Goal: Task Accomplishment & Management: Manage account settings

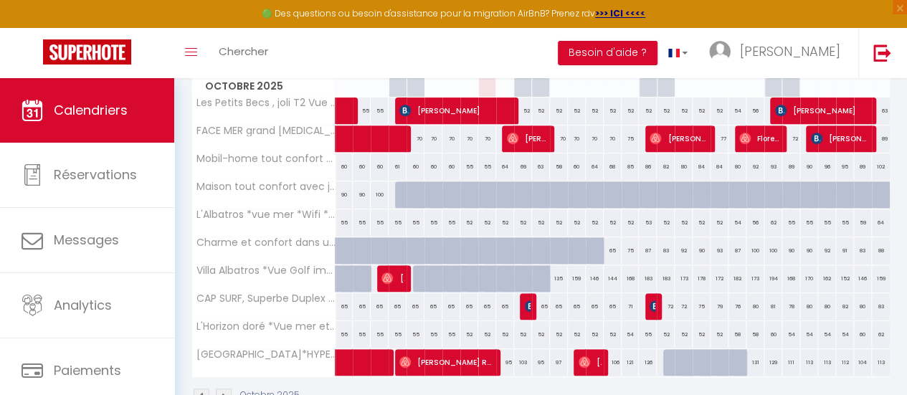
scroll to position [222, 0]
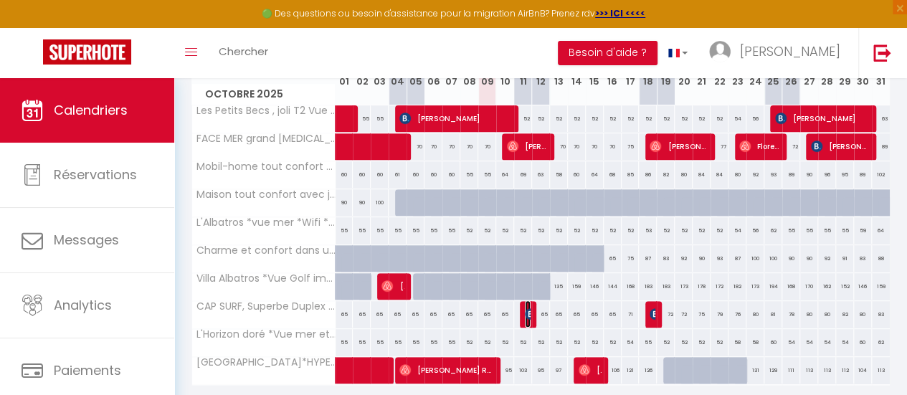
click at [525, 314] on img at bounding box center [530, 313] width 11 height 11
select select "OK"
select select "KO"
select select "1"
select select "0"
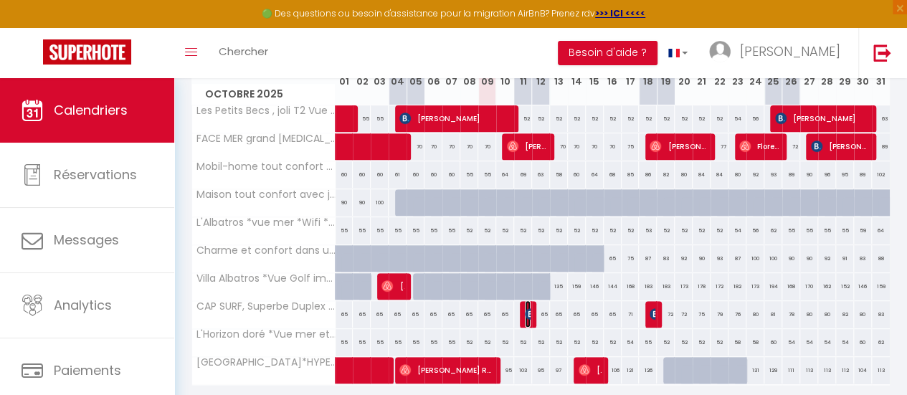
select select "1"
select select
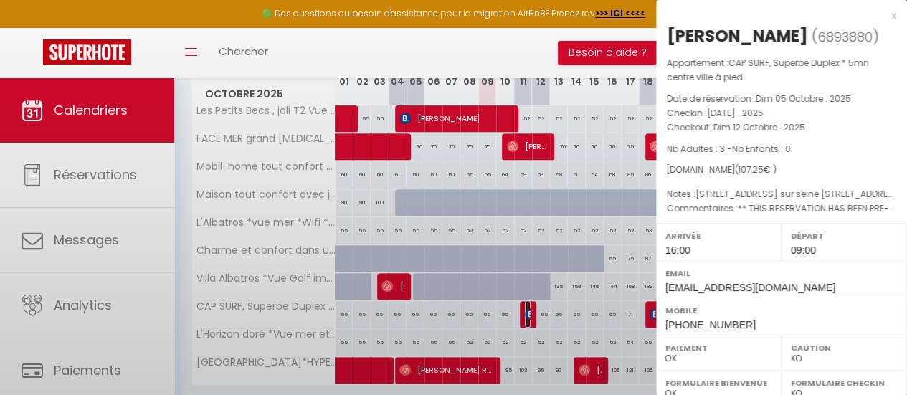
select select "33854"
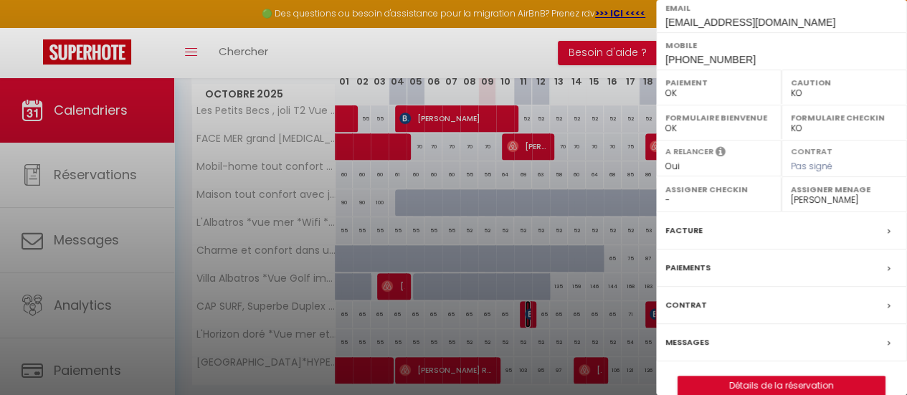
scroll to position [284, 0]
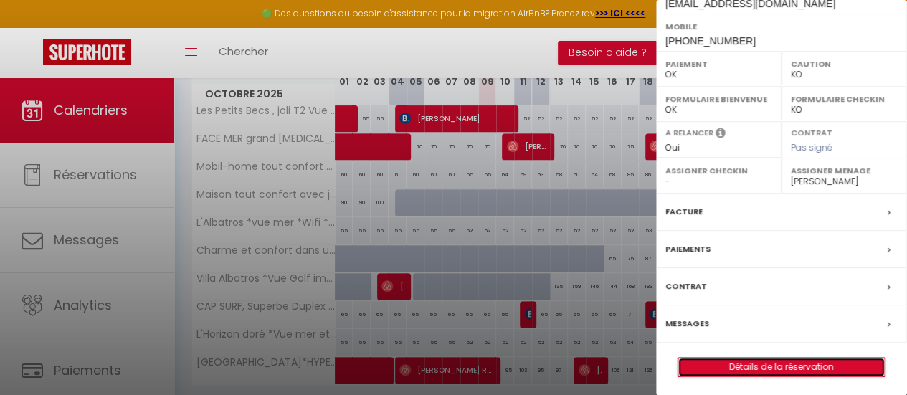
click at [807, 364] on link "Détails de la réservation" at bounding box center [781, 367] width 207 height 19
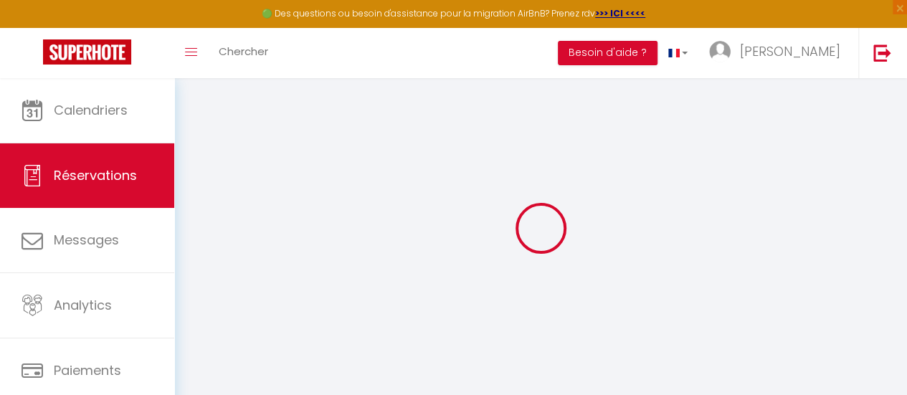
type input "MOLLOT"
type input "[PERSON_NAME]"
type input "[EMAIL_ADDRESS][DOMAIN_NAME]"
type input "[PHONE_NUMBER]"
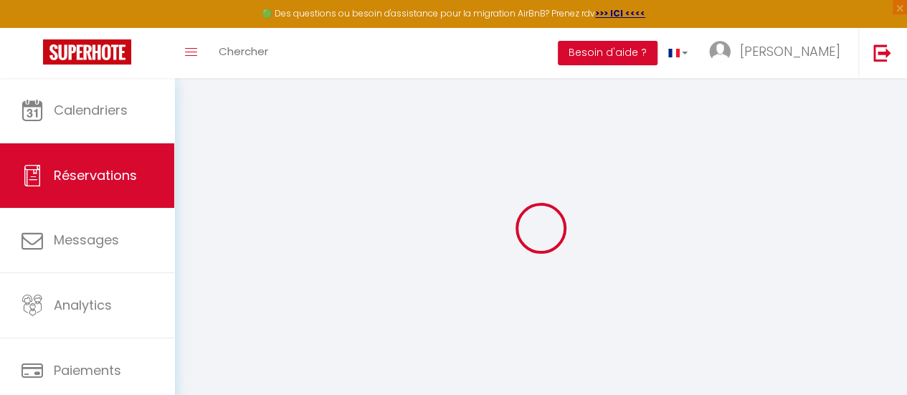
type input "[PHONE_NUMBER]"
type input "."
select select "FR"
type input "38"
type input "15.78"
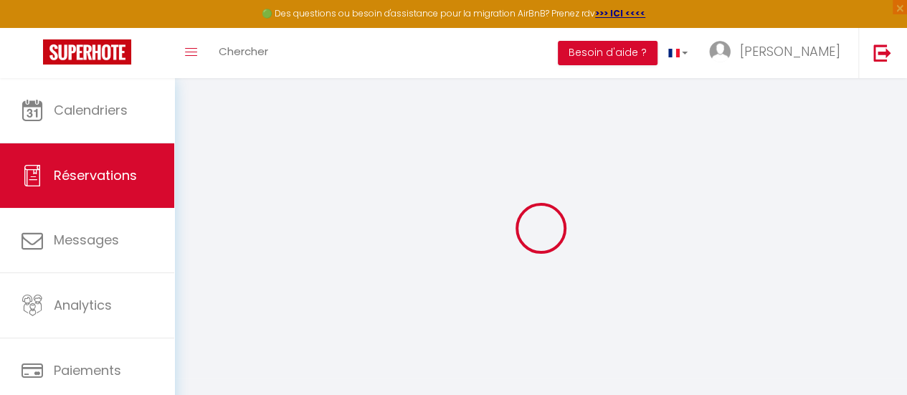
type input "1.5"
select select "71698"
select select "1"
select select
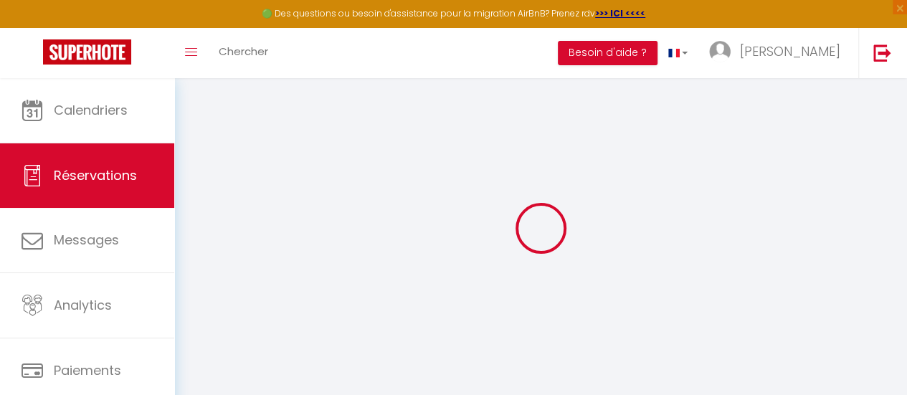
type input "3"
select select "12"
select select
type input "67.23"
checkbox input "false"
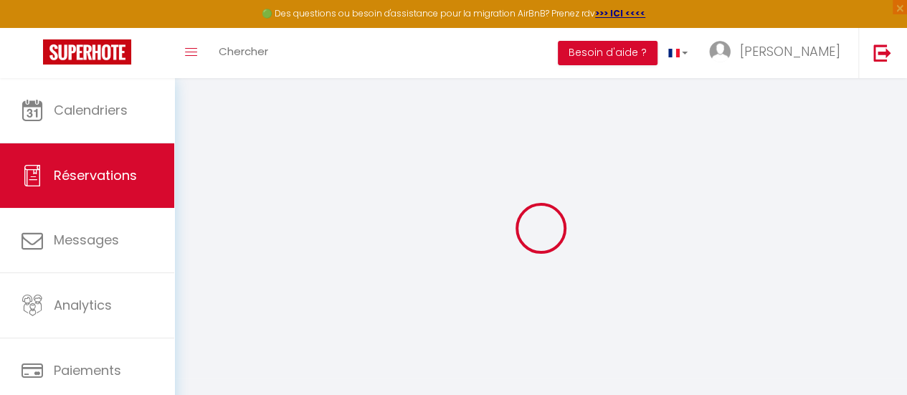
type input "0"
select select "2"
type input "40"
type input "0"
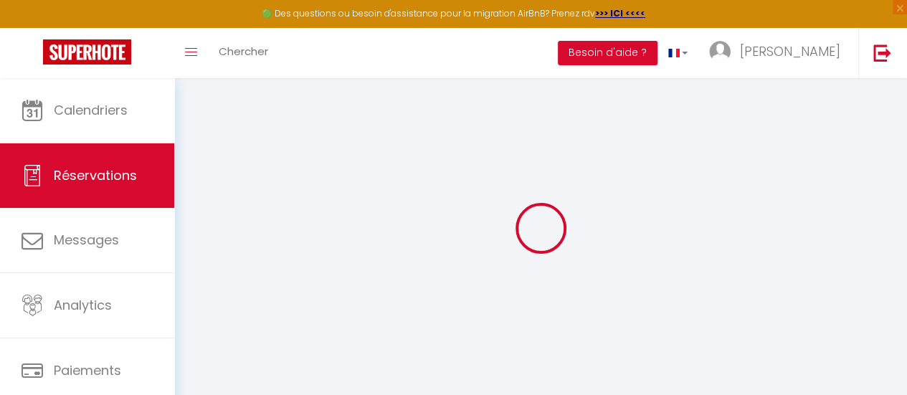
select select
select select "14"
checkbox input "false"
select select
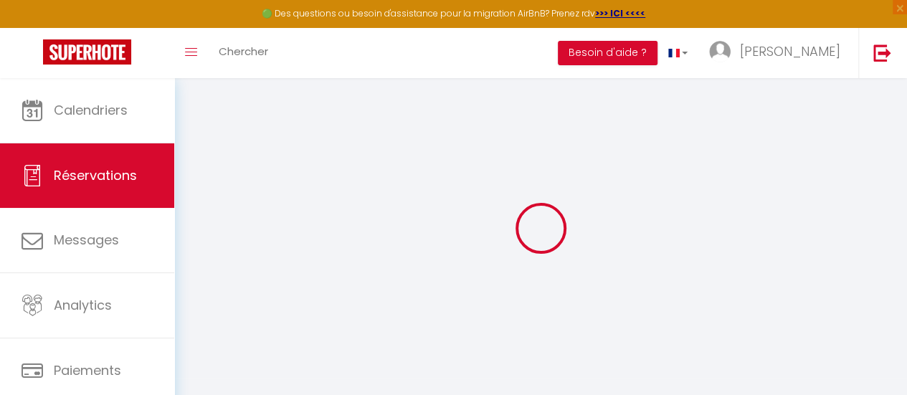
select select
checkbox input "false"
select select
checkbox input "false"
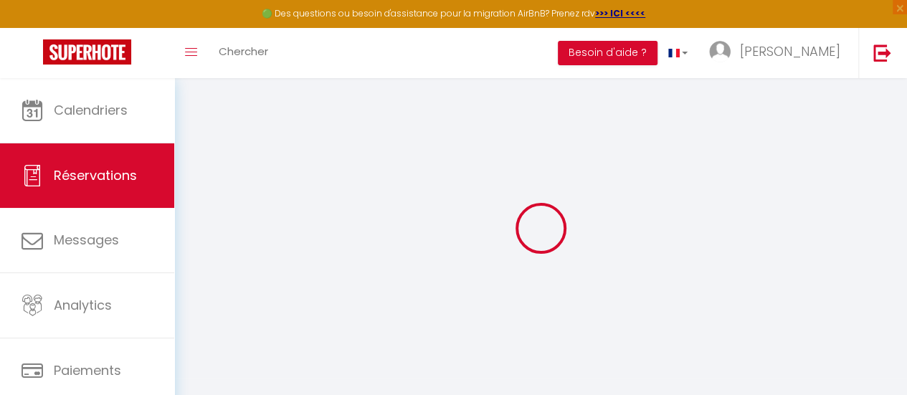
type textarea "[STREET_ADDRESS] sur seine [STREET_ADDRESS]"
type textarea "** THIS RESERVATION HAS BEEN PRE-PAID ** Reservation has a cancellation grace p…"
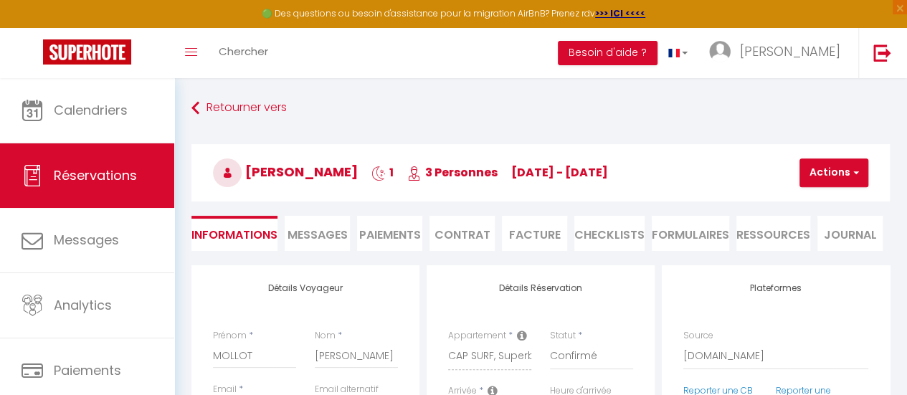
type input "2.02"
select select
checkbox input "false"
select select "16:00"
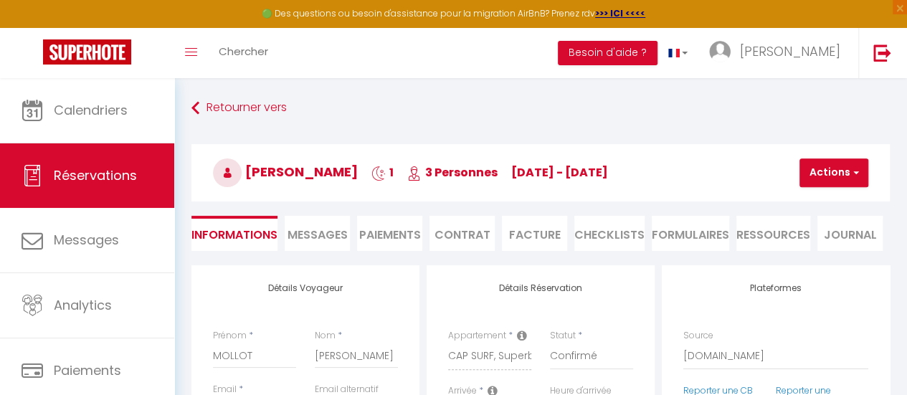
select select "09:00"
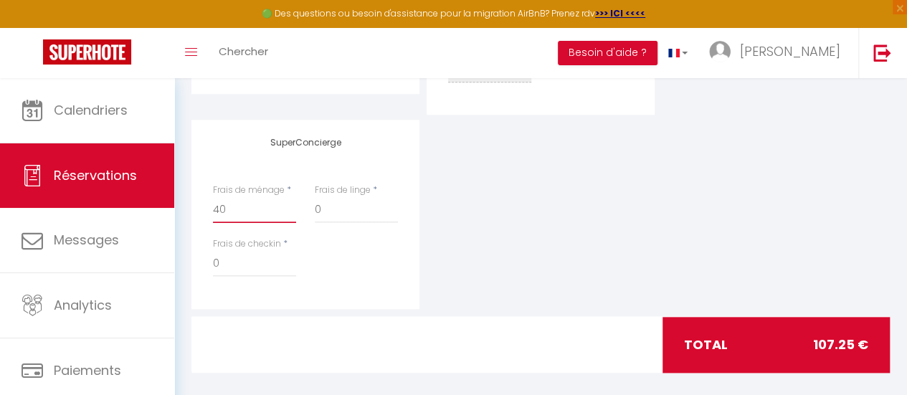
click at [233, 197] on input "40" at bounding box center [254, 210] width 83 height 26
type input "4"
checkbox input "false"
type input "3"
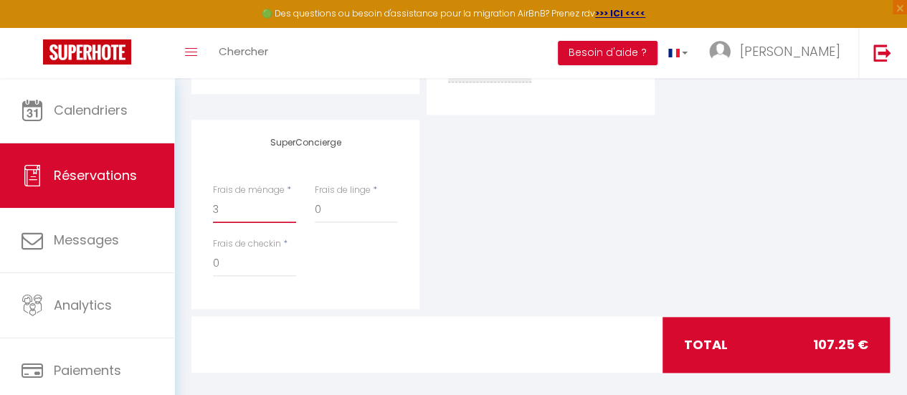
checkbox input "false"
type input "30"
checkbox input "false"
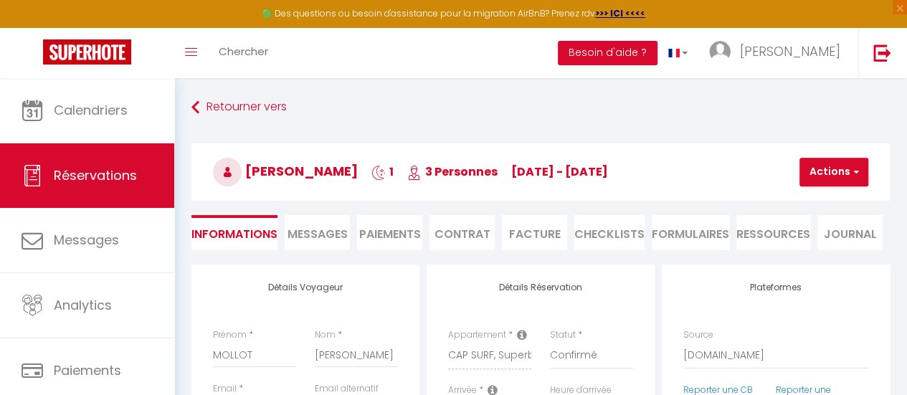
scroll to position [0, 0]
type input "30"
click at [838, 169] on button "Actions" at bounding box center [834, 173] width 69 height 29
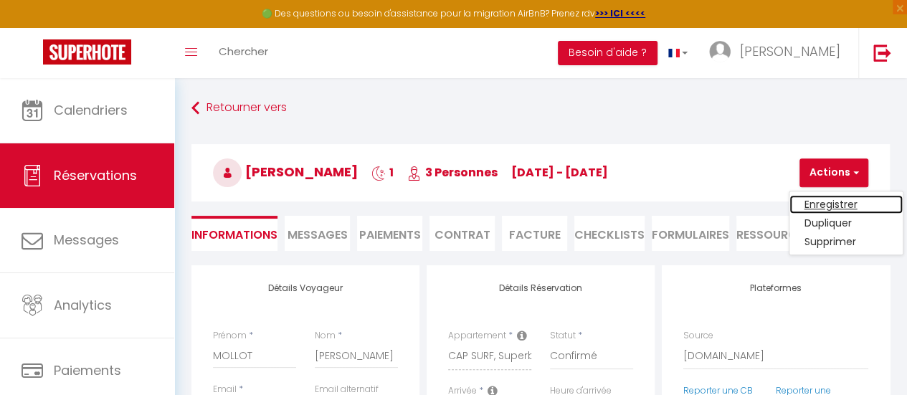
click at [828, 204] on link "Enregistrer" at bounding box center [846, 204] width 113 height 19
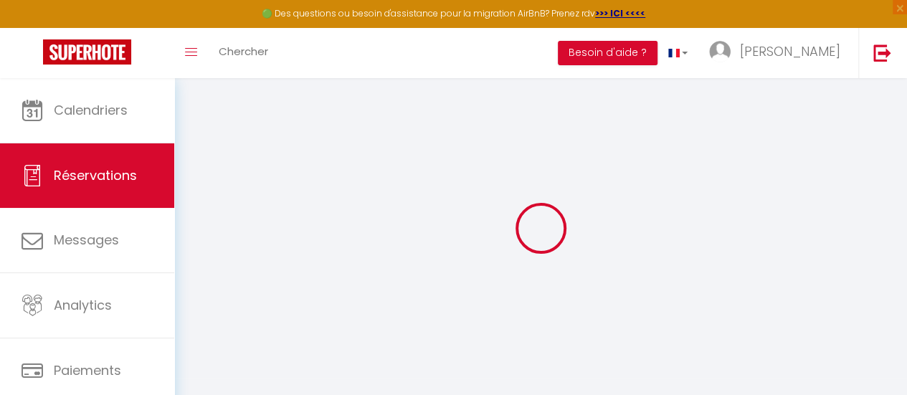
select select "not_cancelled"
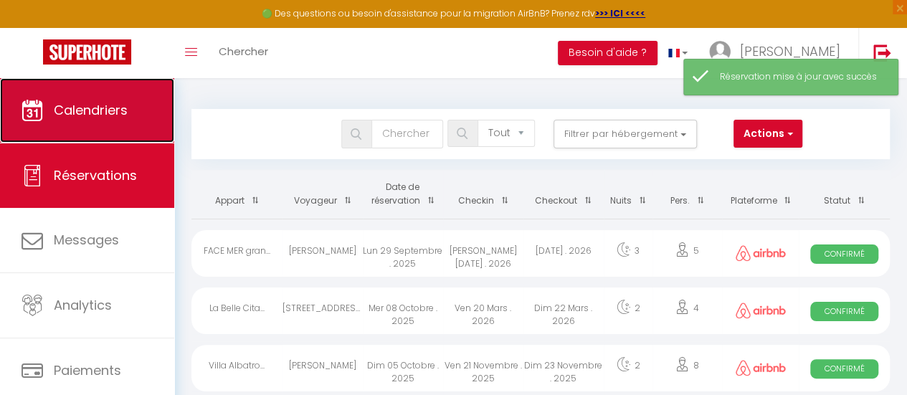
click at [85, 117] on span "Calendriers" at bounding box center [91, 110] width 74 height 18
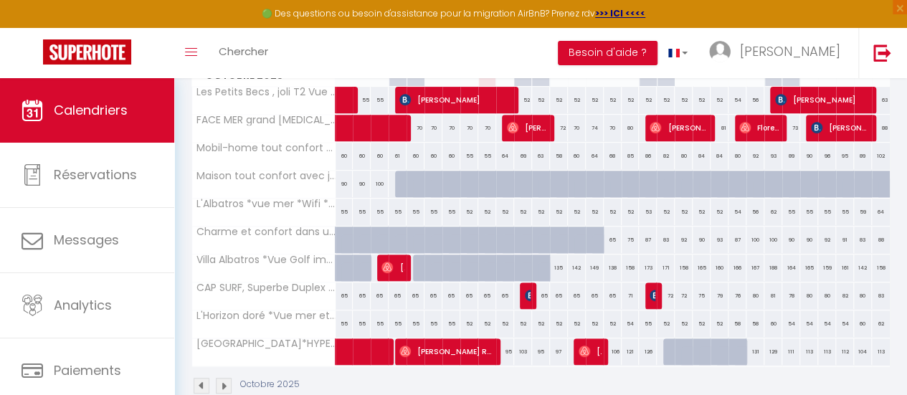
scroll to position [241, 0]
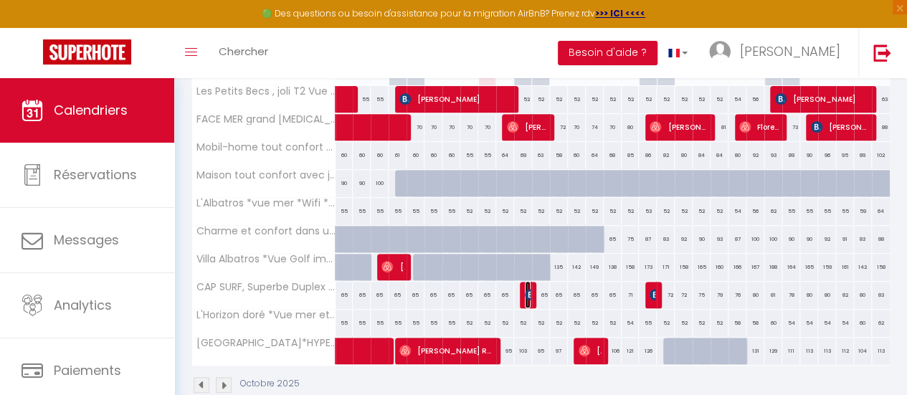
click at [525, 298] on span "[PERSON_NAME]" at bounding box center [528, 294] width 6 height 27
select select "OK"
select select "KO"
select select "1"
select select "0"
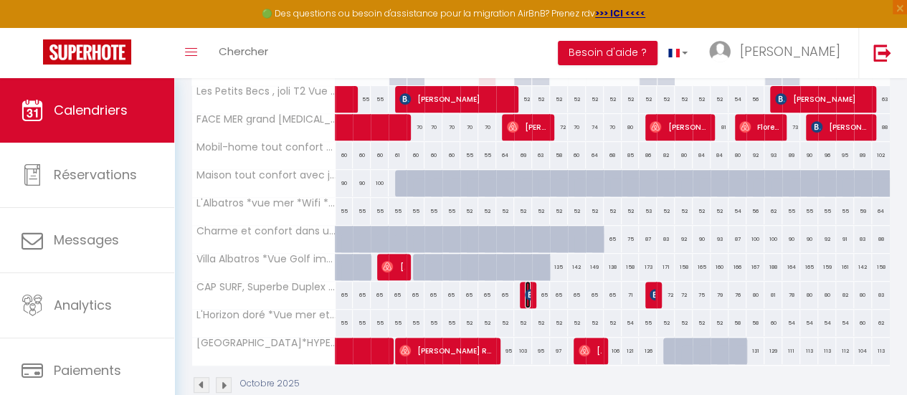
select select "1"
select select
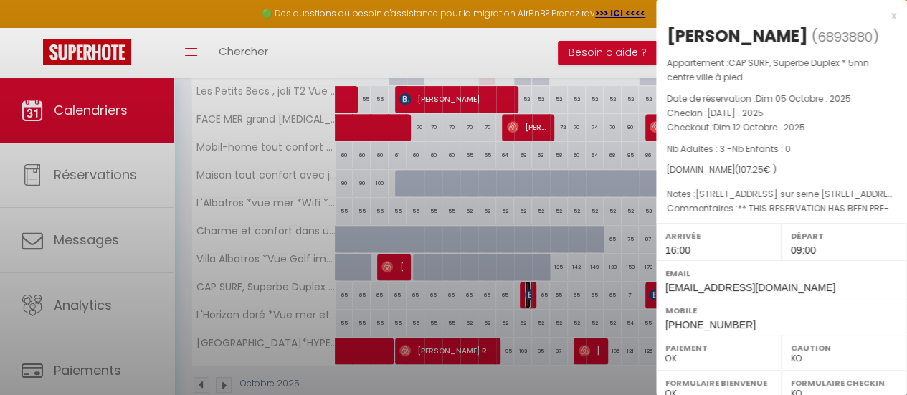
select select "33854"
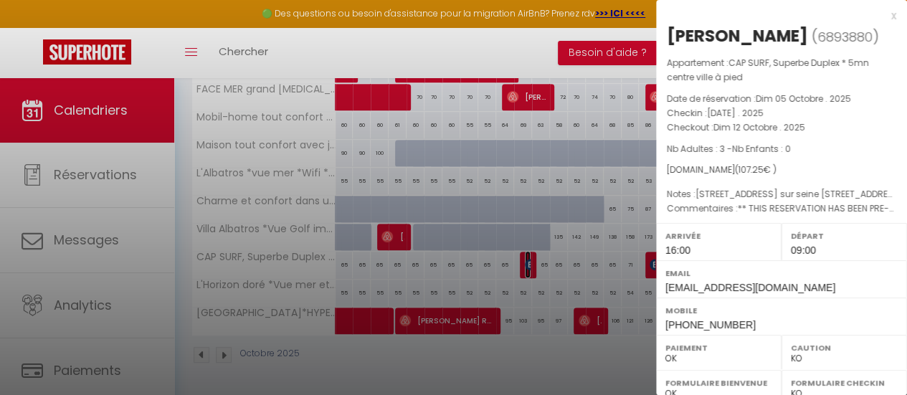
scroll to position [284, 0]
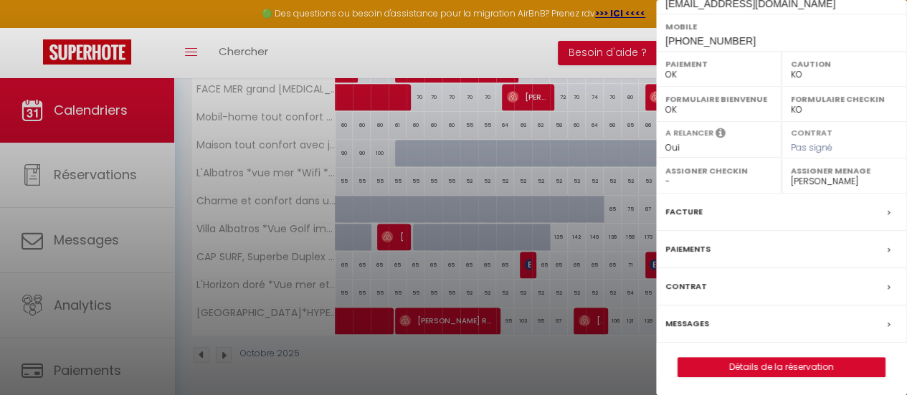
click at [676, 279] on label "Contrat" at bounding box center [687, 286] width 42 height 15
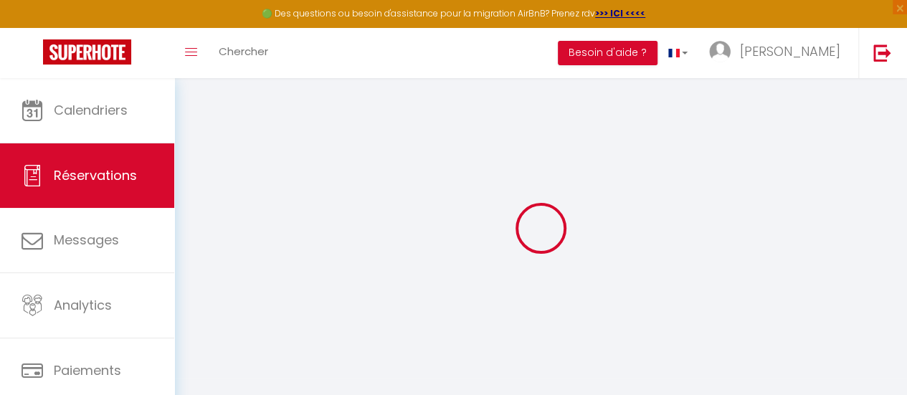
select select
checkbox input "false"
type textarea "[STREET_ADDRESS] sur seine [STREET_ADDRESS]"
type textarea "** THIS RESERVATION HAS BEEN PRE-PAID ** Reservation has a cancellation grace p…"
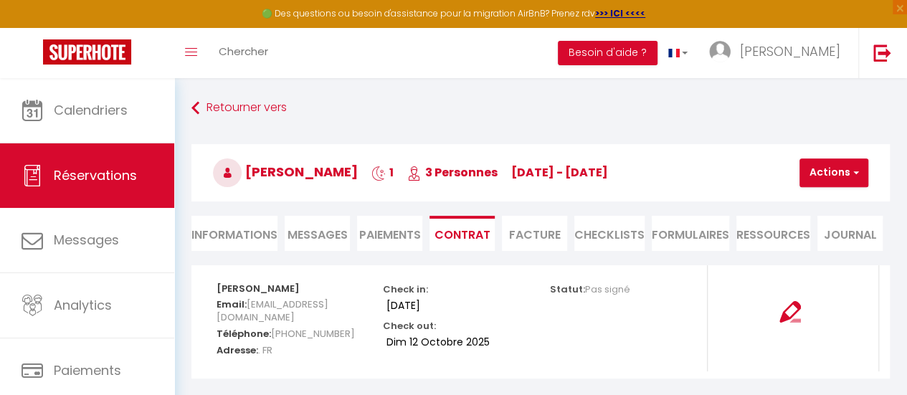
click at [392, 227] on li "Paiements" at bounding box center [389, 233] width 65 height 35
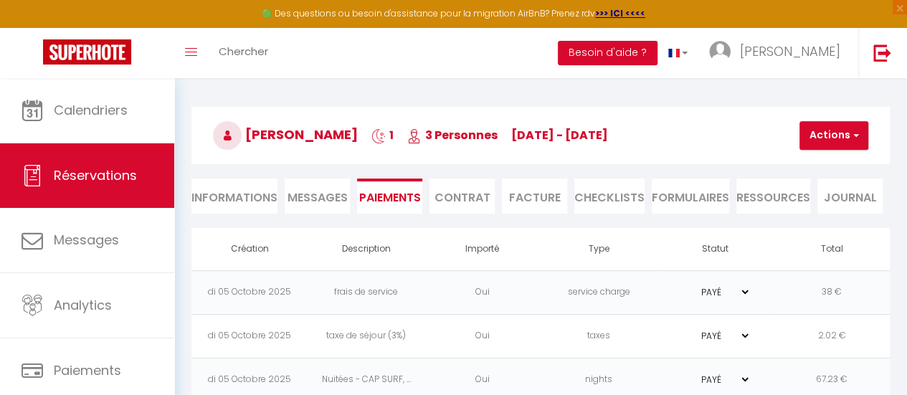
scroll to position [37, 0]
click at [250, 197] on li "Informations" at bounding box center [234, 196] width 86 height 35
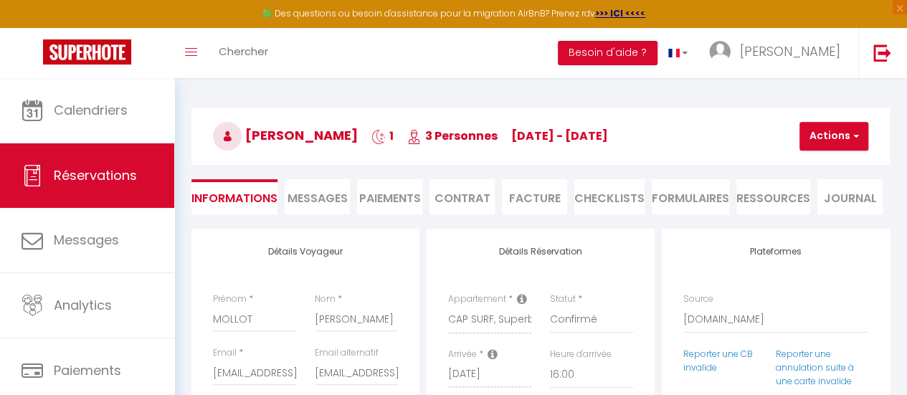
click at [311, 197] on span "Messages" at bounding box center [318, 198] width 60 height 16
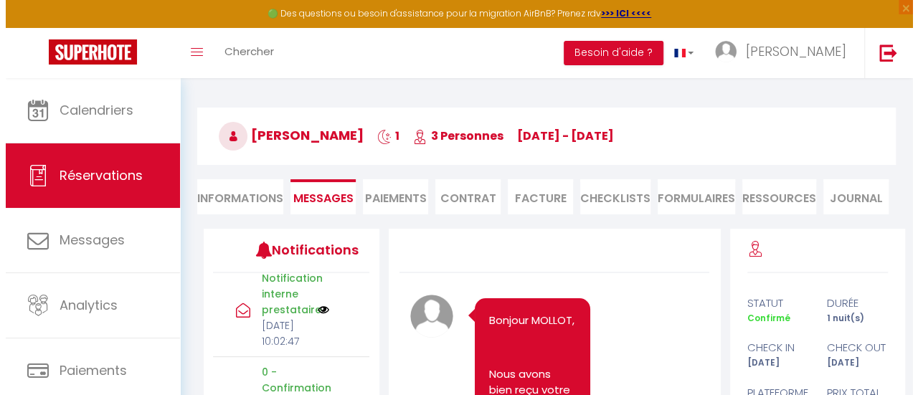
scroll to position [1061, 0]
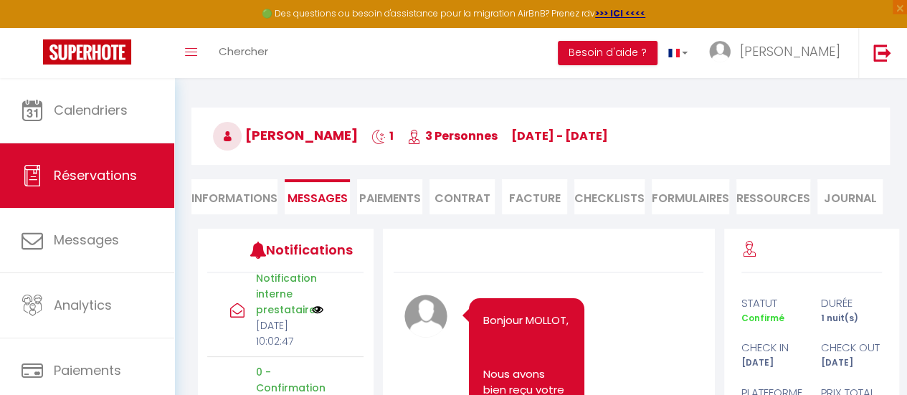
click at [312, 232] on img at bounding box center [317, 224] width 11 height 16
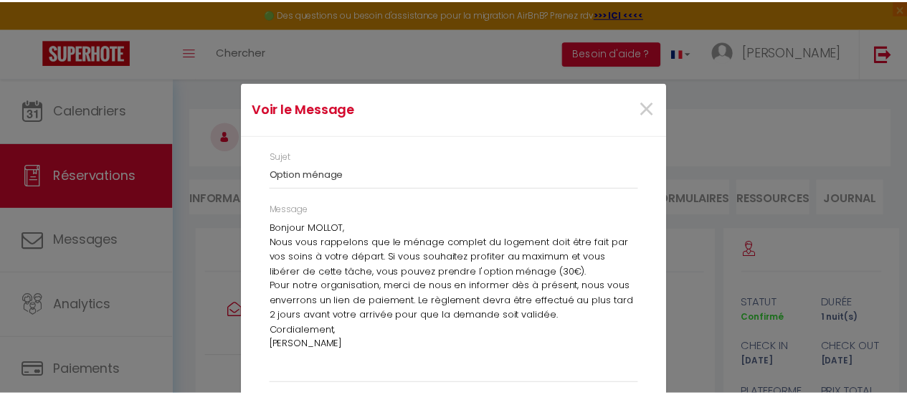
scroll to position [17, 0]
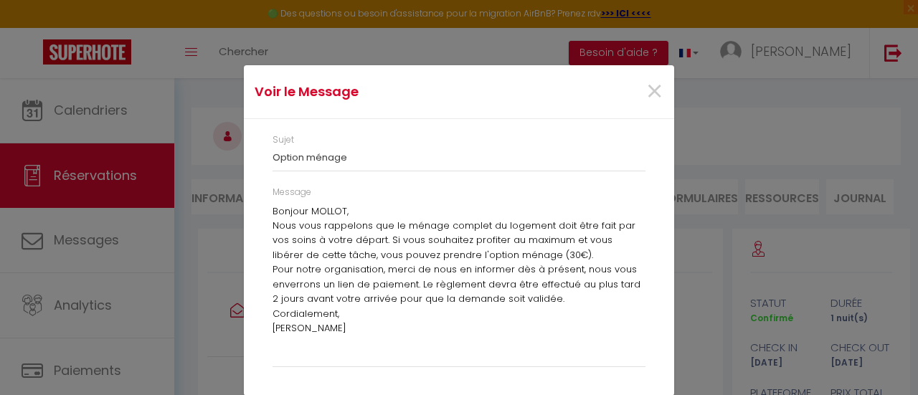
click at [313, 333] on p "Cordialement, [PERSON_NAME]" at bounding box center [459, 321] width 373 height 29
click at [645, 90] on span "×" at bounding box center [654, 91] width 18 height 43
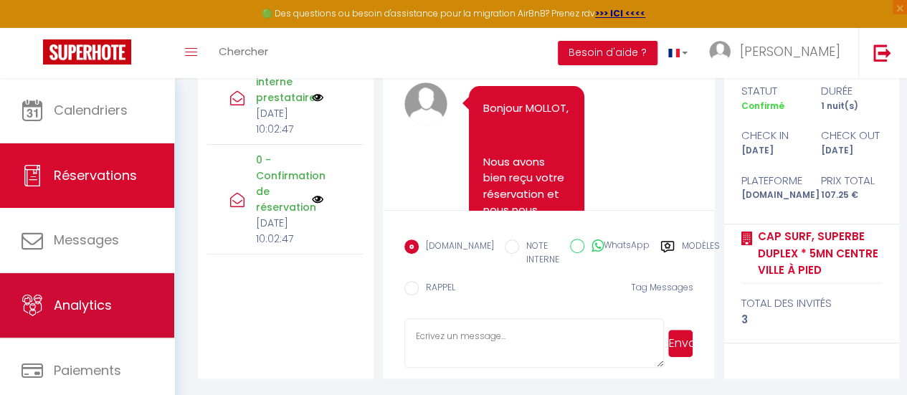
scroll to position [107, 0]
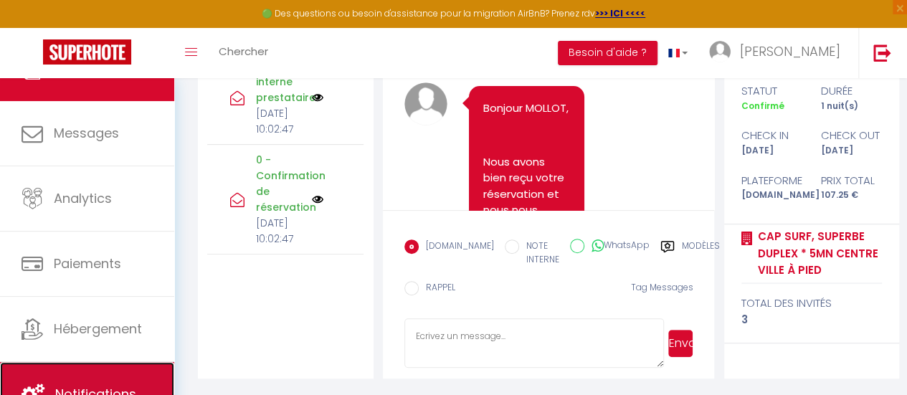
click at [72, 375] on link "Notifications" at bounding box center [87, 394] width 174 height 65
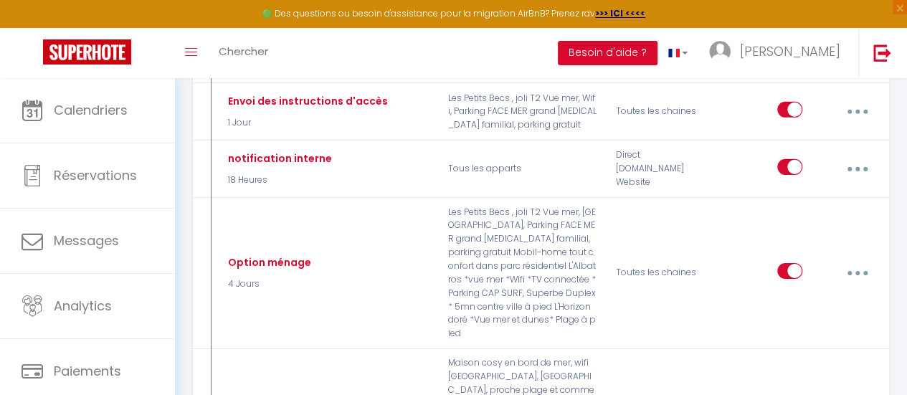
scroll to position [2227, 0]
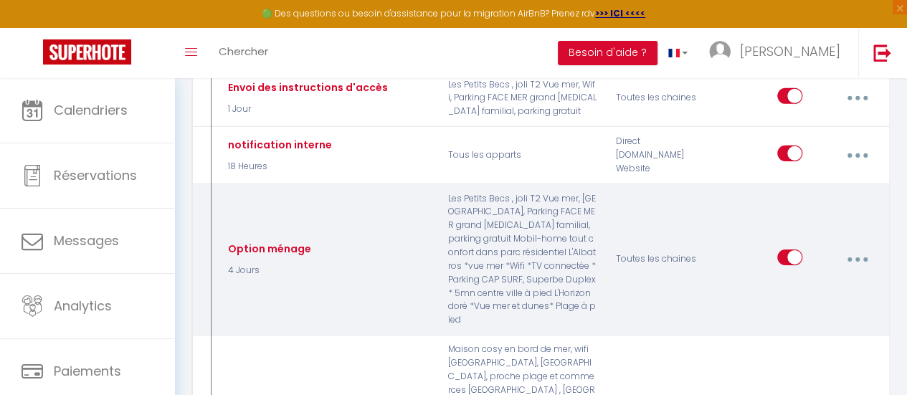
click at [856, 257] on icon "button" at bounding box center [858, 259] width 4 height 4
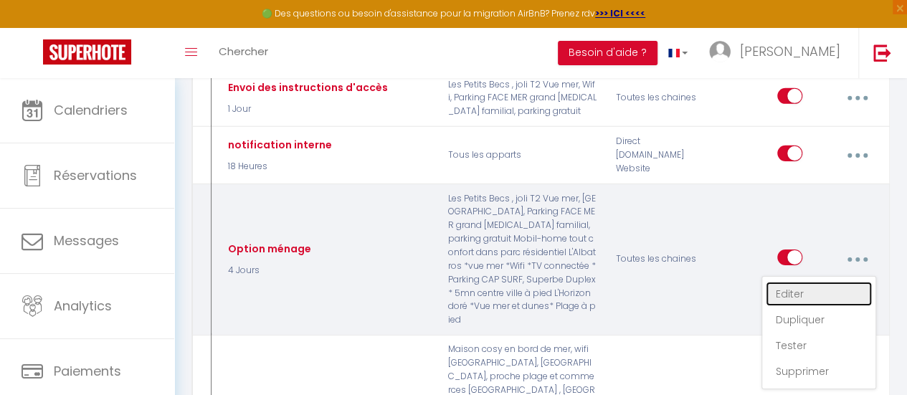
click at [787, 282] on link "Editer" at bounding box center [819, 294] width 106 height 24
type input "Option ménage"
select select "4 Jours"
select select "if_deposit_is_paid"
checkbox input "true"
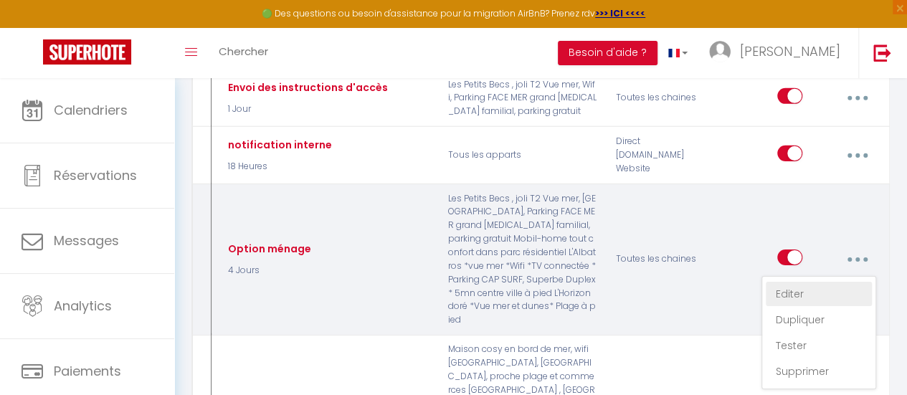
checkbox input "false"
radio input "true"
type input "Option ménage"
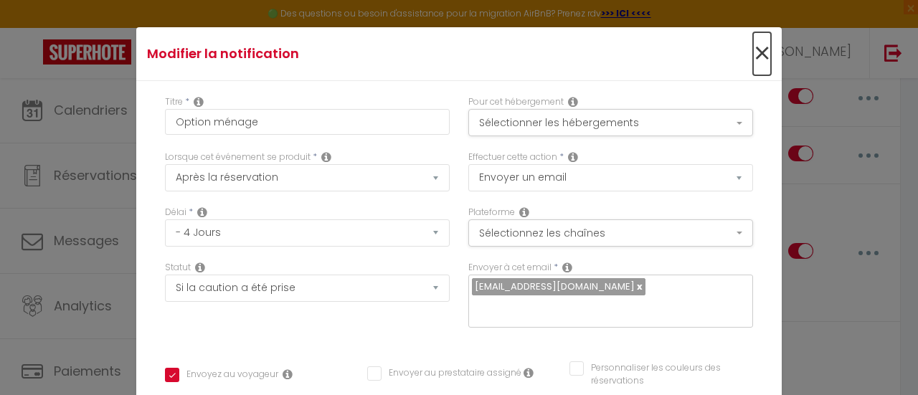
click at [753, 52] on span "×" at bounding box center [762, 53] width 18 height 43
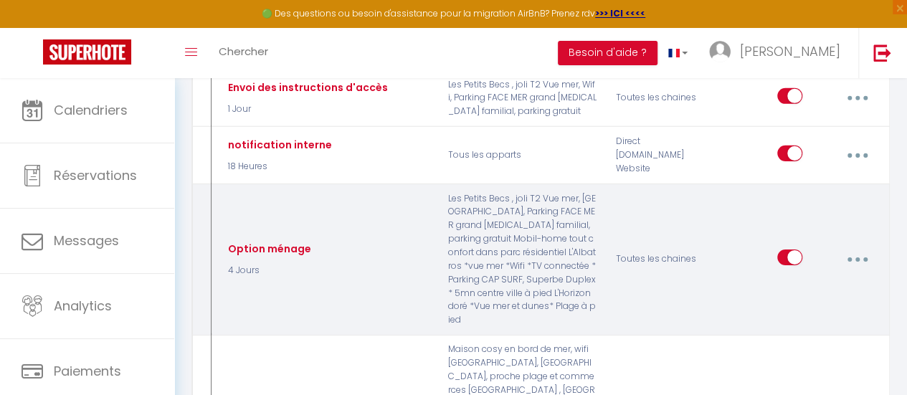
click at [798, 250] on input "checkbox" at bounding box center [789, 261] width 25 height 22
checkbox input "false"
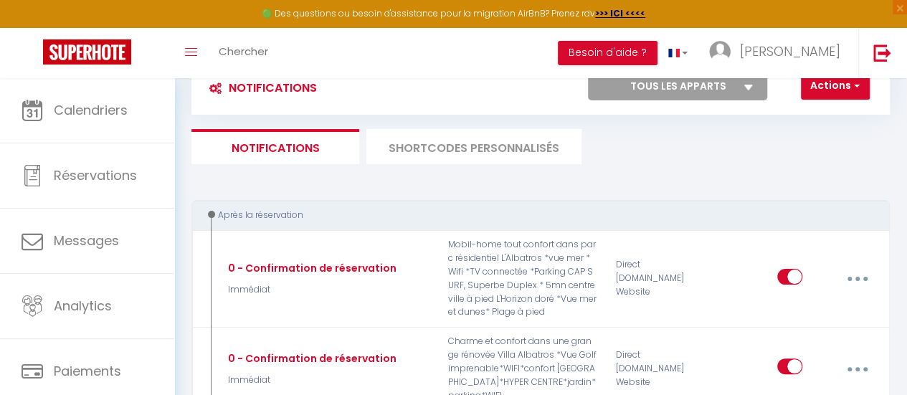
scroll to position [0, 0]
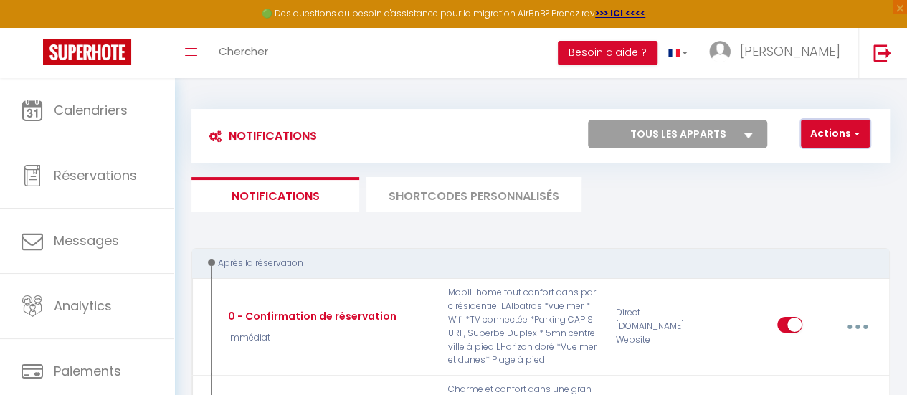
click at [846, 137] on button "Actions" at bounding box center [835, 134] width 69 height 29
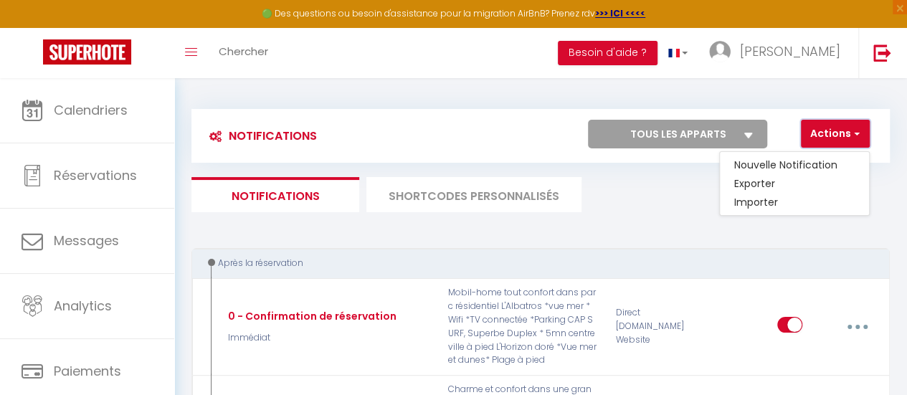
click at [846, 137] on button "Actions" at bounding box center [835, 134] width 69 height 29
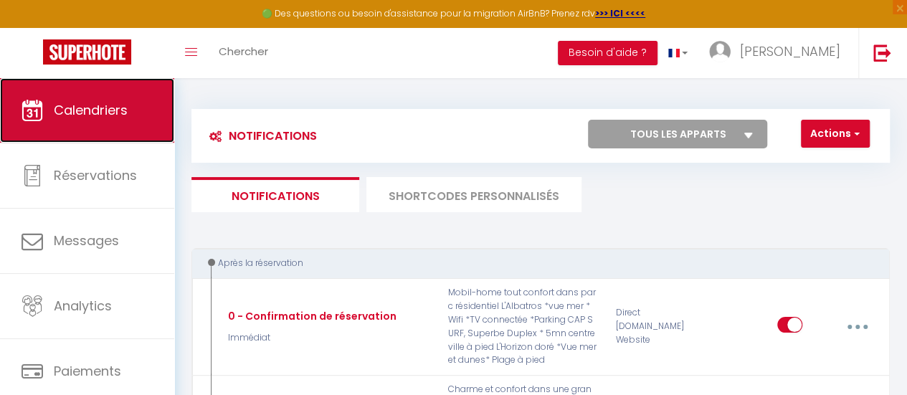
click at [111, 101] on span "Calendriers" at bounding box center [91, 110] width 74 height 18
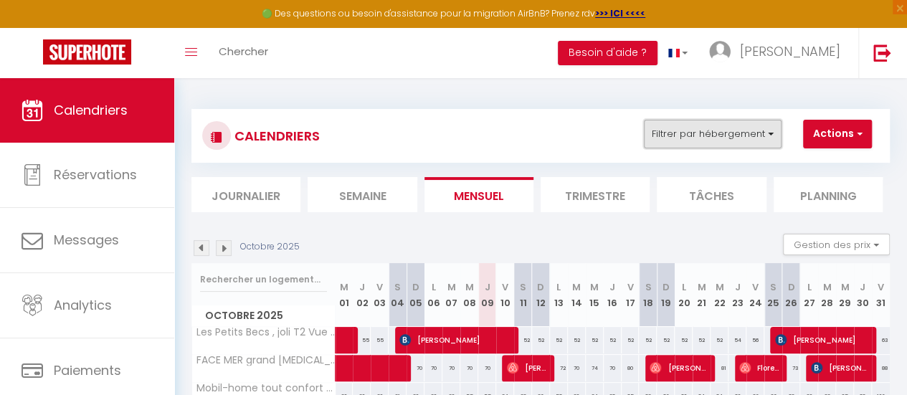
click at [724, 133] on button "Filtrer par hébergement" at bounding box center [713, 134] width 138 height 29
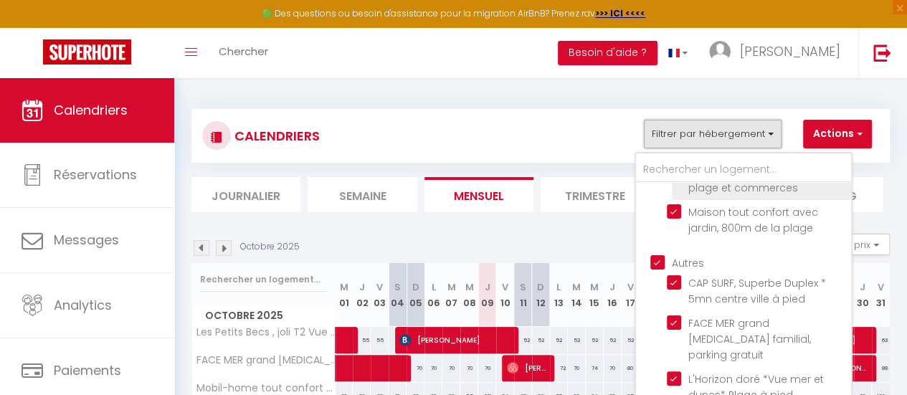
scroll to position [158, 0]
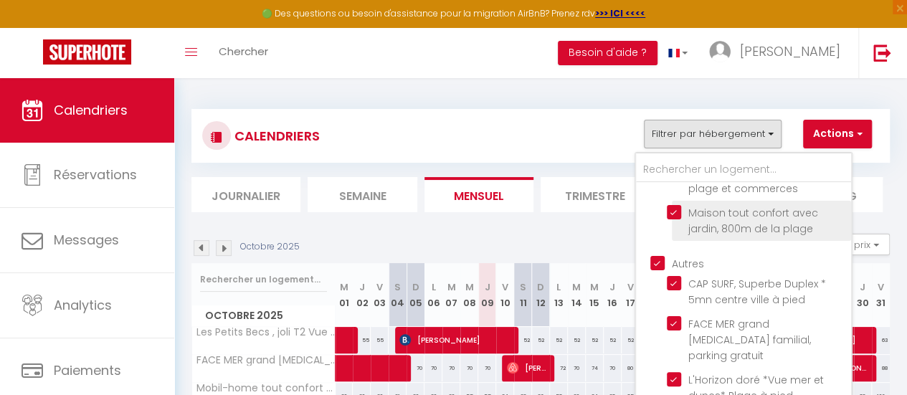
click at [673, 205] on input "Maison tout confort avec jardin, 800m de la plage" at bounding box center [756, 212] width 179 height 14
checkbox input "false"
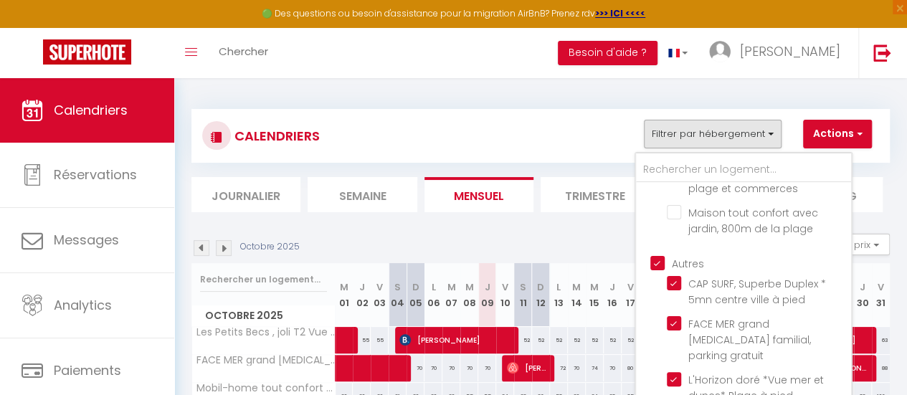
click at [661, 255] on input "Autres" at bounding box center [758, 262] width 215 height 14
checkbox input "false"
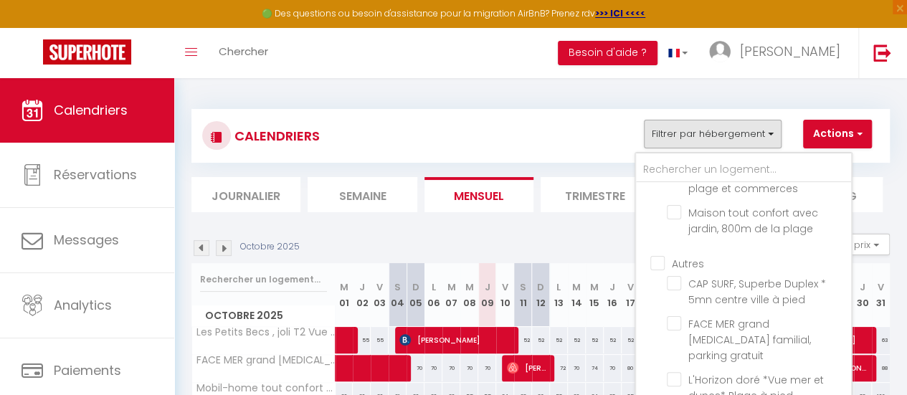
checkbox input "false"
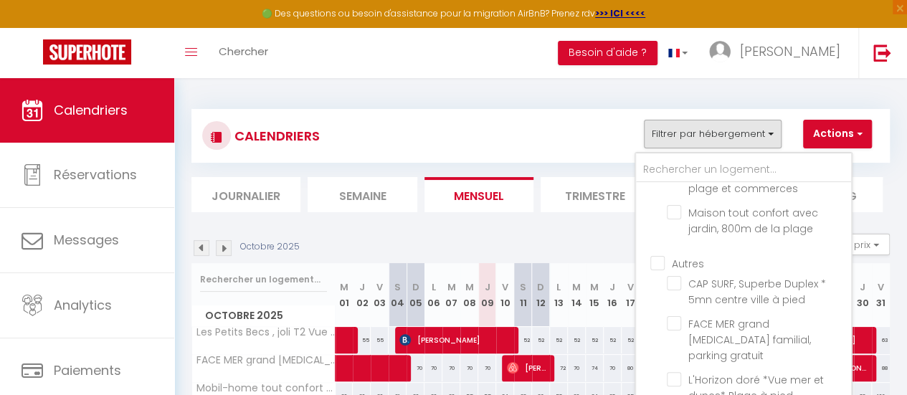
checkbox input "false"
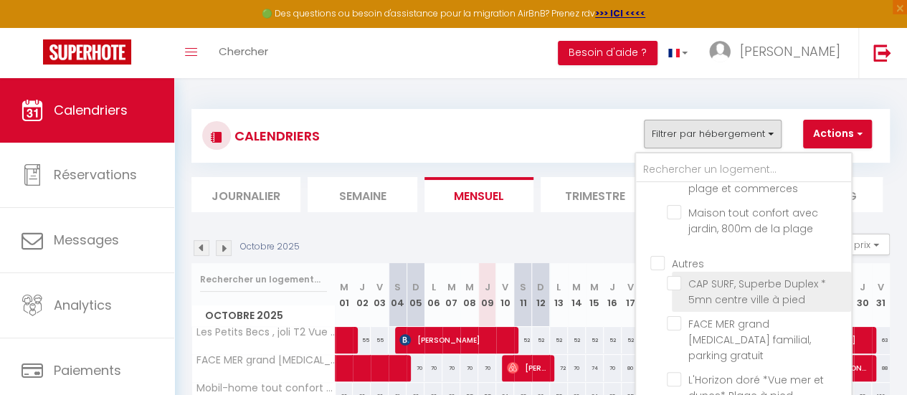
click at [684, 276] on input "CAP SURF, Superbe Duplex * 5mn centre ville à pied" at bounding box center [756, 283] width 179 height 14
checkbox input "true"
checkbox input "false"
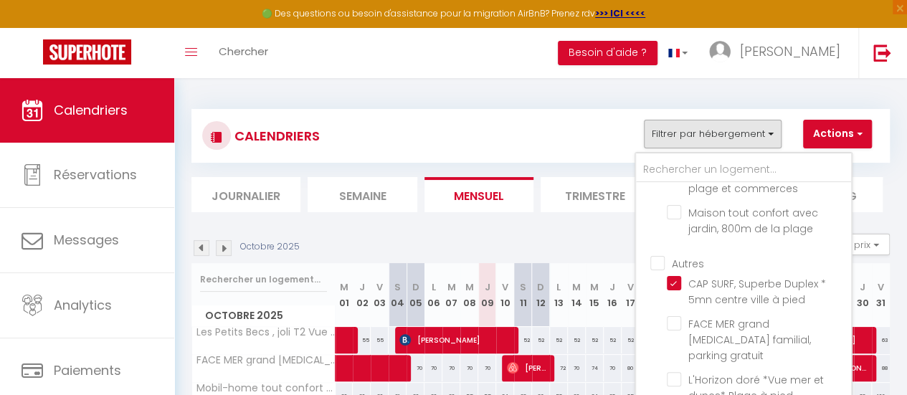
click at [663, 255] on input "Autres" at bounding box center [758, 262] width 215 height 14
checkbox input "true"
checkbox input "false"
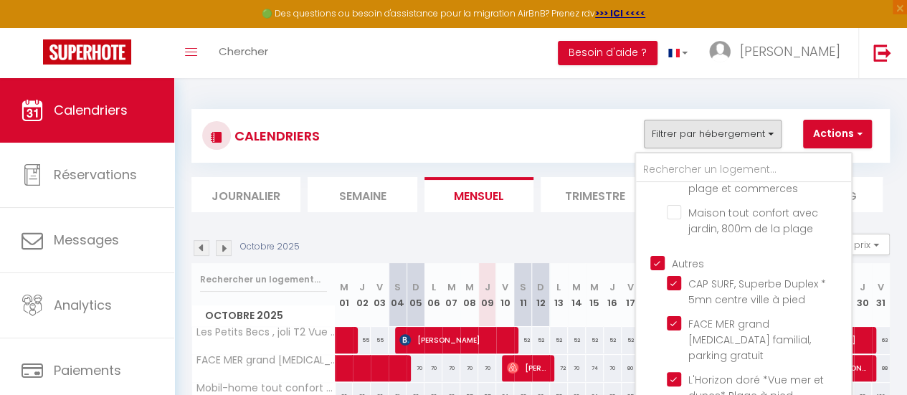
checkbox input "true"
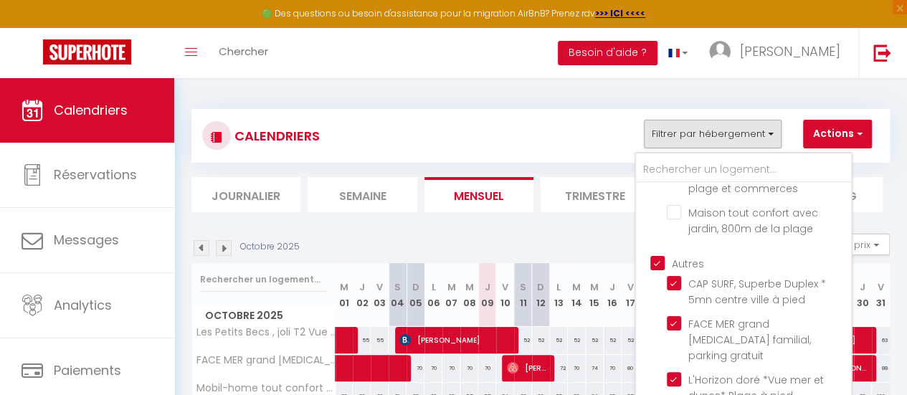
checkbox input "true"
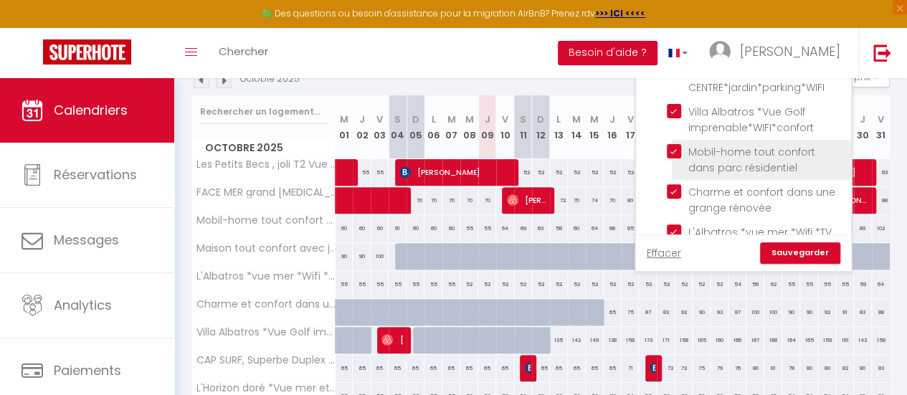
scroll to position [173, 0]
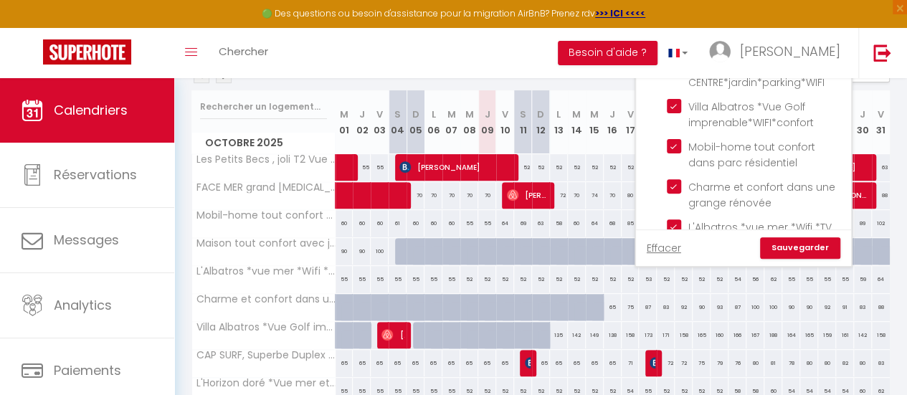
click at [795, 246] on link "Sauvegarder" at bounding box center [800, 248] width 80 height 22
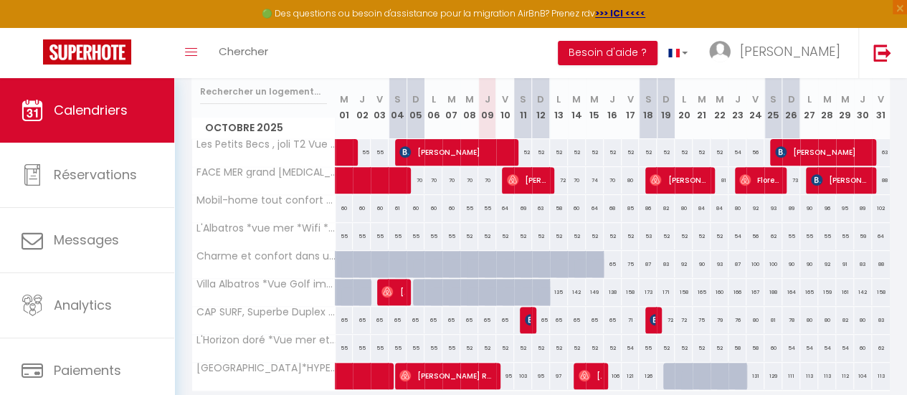
scroll to position [189, 0]
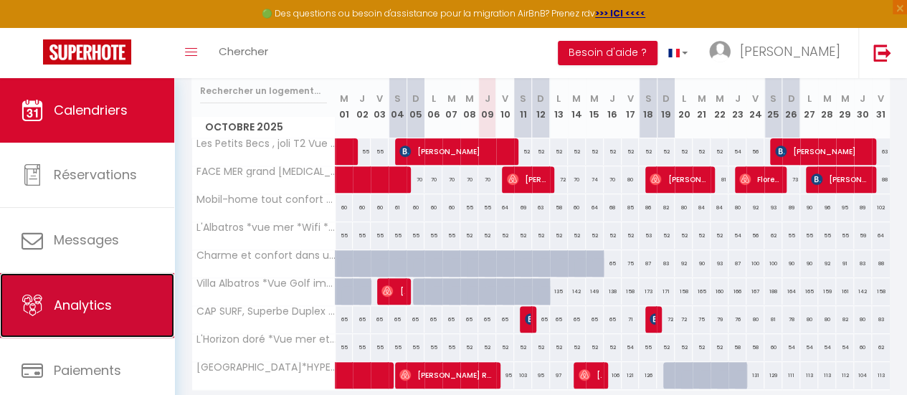
click at [103, 311] on span "Analytics" at bounding box center [83, 305] width 58 height 18
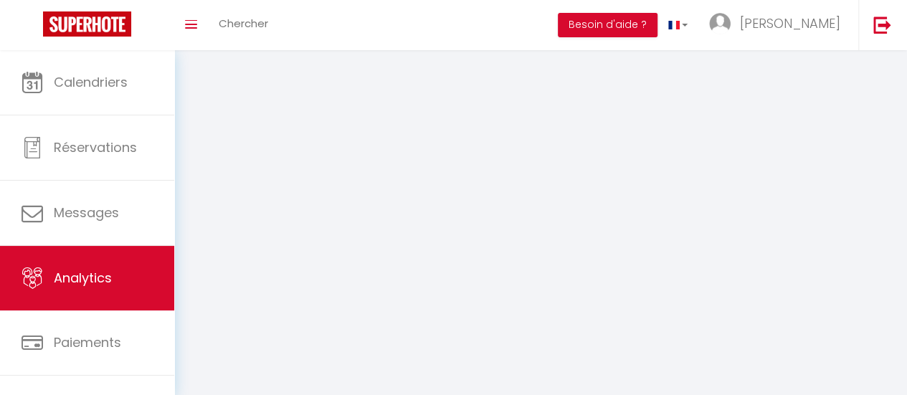
select select "2025"
select select "10"
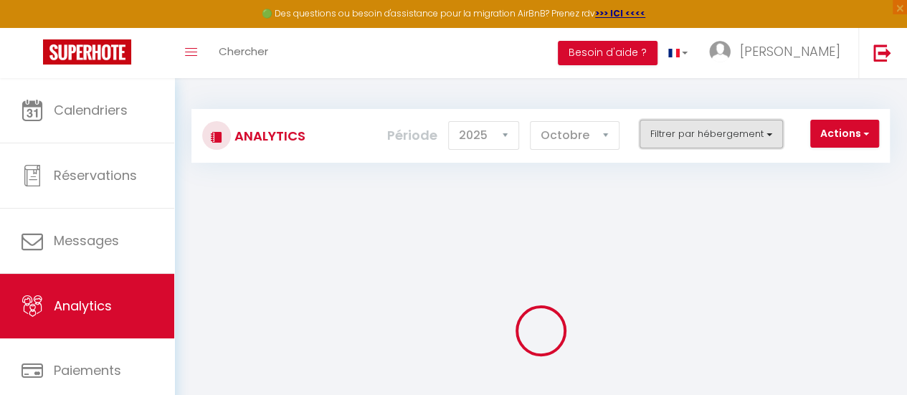
click at [737, 143] on button "Filtrer par hébergement" at bounding box center [711, 134] width 143 height 29
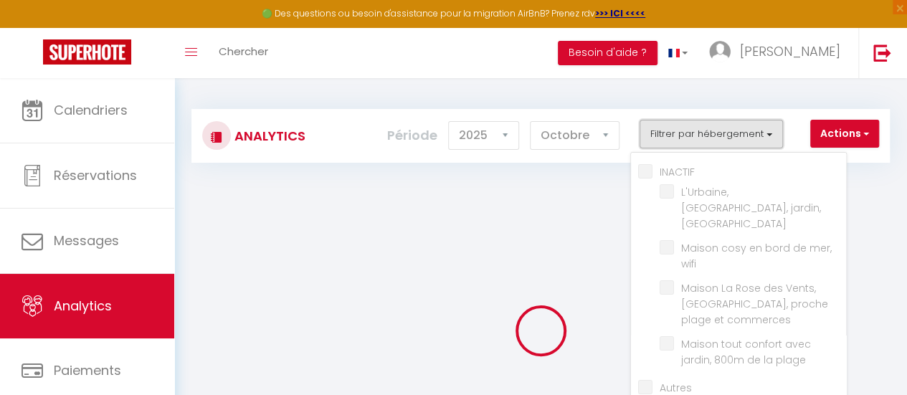
checkbox input "false"
checkbox WiFi "false"
checkbox wifi "false"
checkbox commerces "false"
checkbox plage "false"
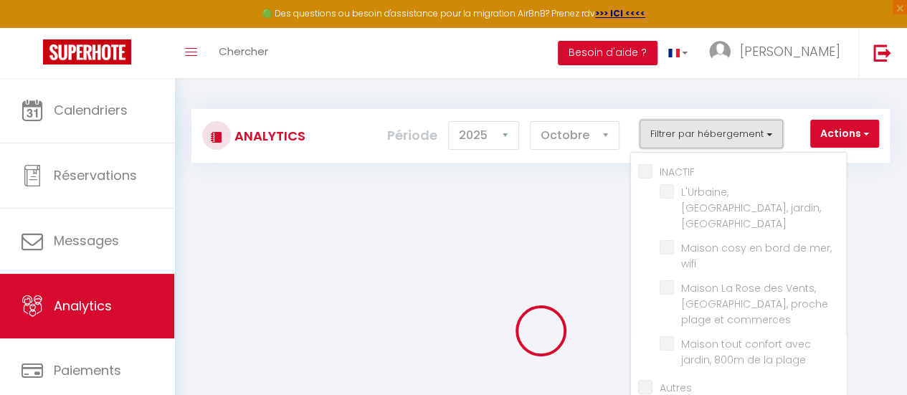
checkbox input "false"
checkbox pied "false"
checkbox gratuit "false"
checkbox pied "false"
checkbox Parking "false"
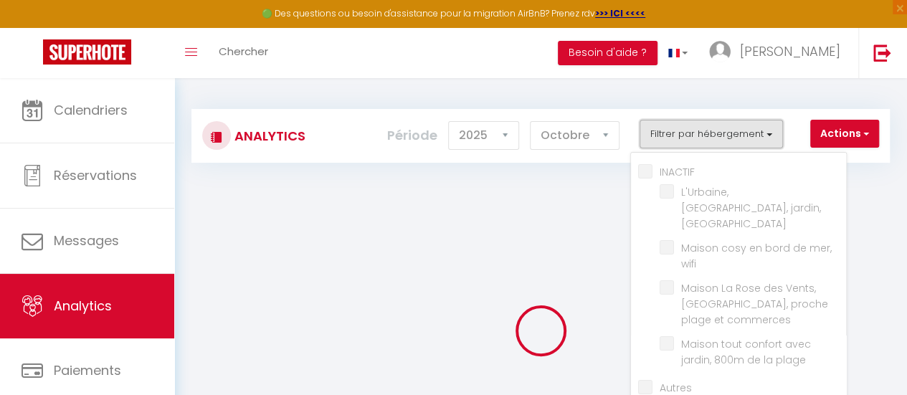
checkbox CENTRE\*jardin\*parking\*WIFI "false"
checkbox imprenable\*WIFI\*confort "false"
checkbox résidentiel "false"
checkbox rénovée "false"
checkbox \*Parking "false"
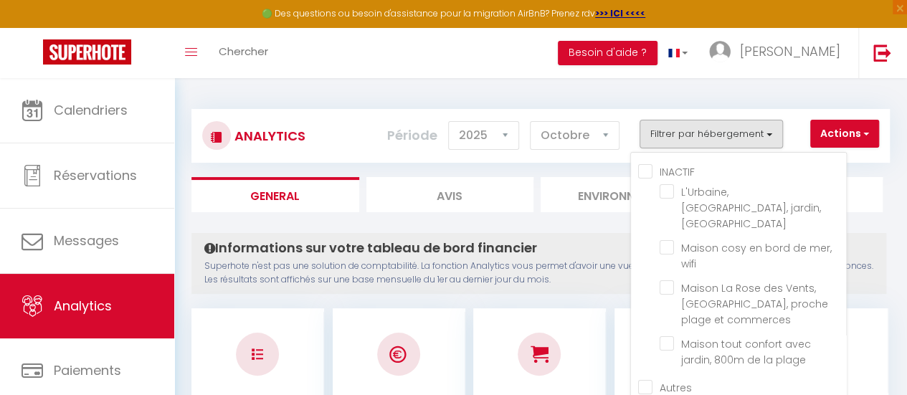
click at [645, 171] on input "INACTIF" at bounding box center [742, 171] width 208 height 14
checkbox input "true"
checkbox WiFi "true"
checkbox wifi "true"
checkbox commerces "true"
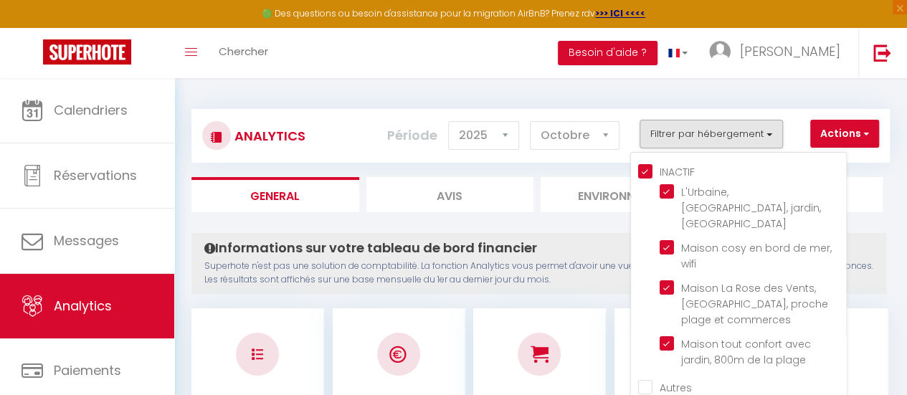
checkbox plage "true"
checkbox pied "false"
checkbox gratuit "false"
checkbox pied "false"
checkbox Parking "false"
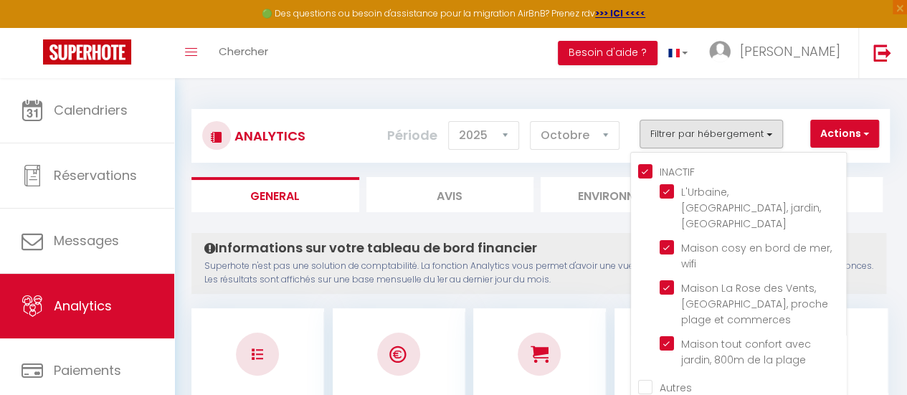
checkbox CENTRE\*jardin\*parking\*WIFI "false"
checkbox imprenable\*WIFI\*confort "false"
checkbox résidentiel "false"
checkbox rénovée "false"
checkbox \*Parking "false"
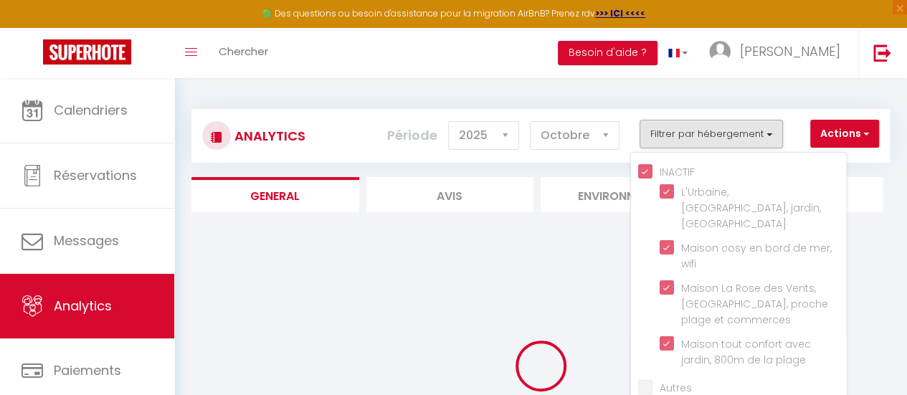
checkbox pied "false"
checkbox gratuit "false"
checkbox pied "false"
checkbox Parking "false"
checkbox CENTRE\*jardin\*parking\*WIFI "false"
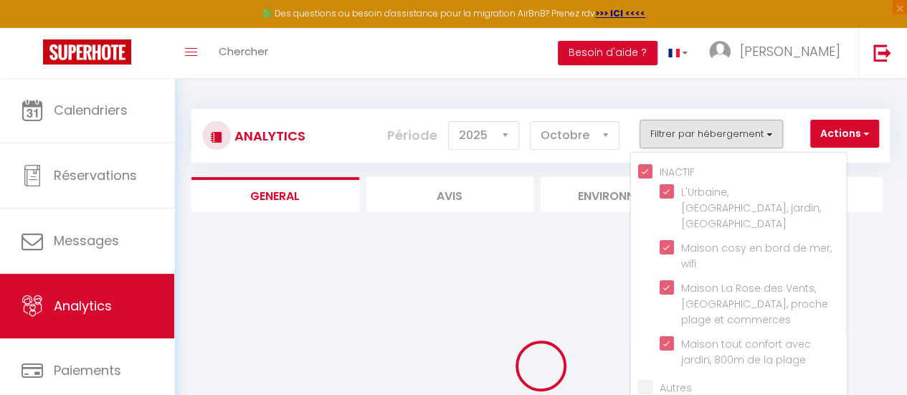
checkbox imprenable\*WIFI\*confort "false"
checkbox résidentiel "false"
checkbox rénovée "false"
checkbox \*Parking "false"
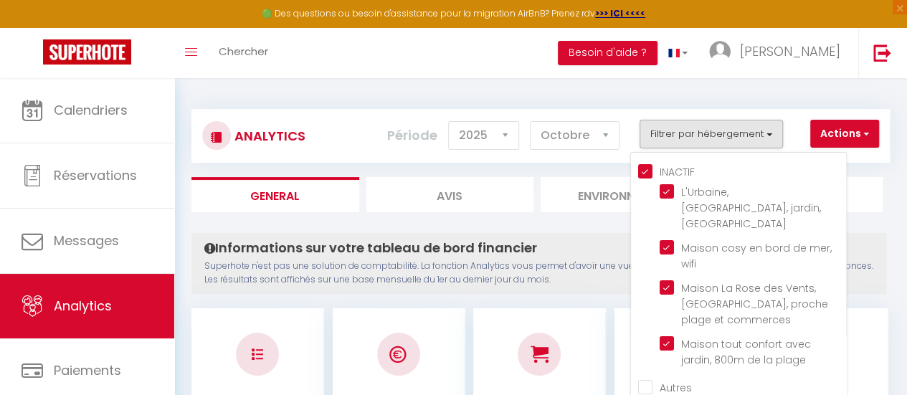
click at [645, 171] on input "INACTIF" at bounding box center [742, 171] width 208 height 14
checkbox input "false"
checkbox WiFi "false"
checkbox wifi "false"
checkbox commerces "false"
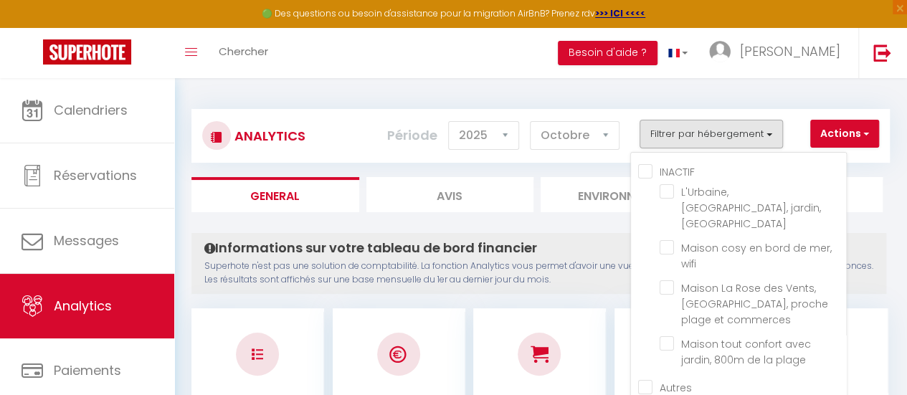
checkbox plage "false"
checkbox pied "false"
checkbox gratuit "false"
checkbox pied "false"
checkbox Parking "false"
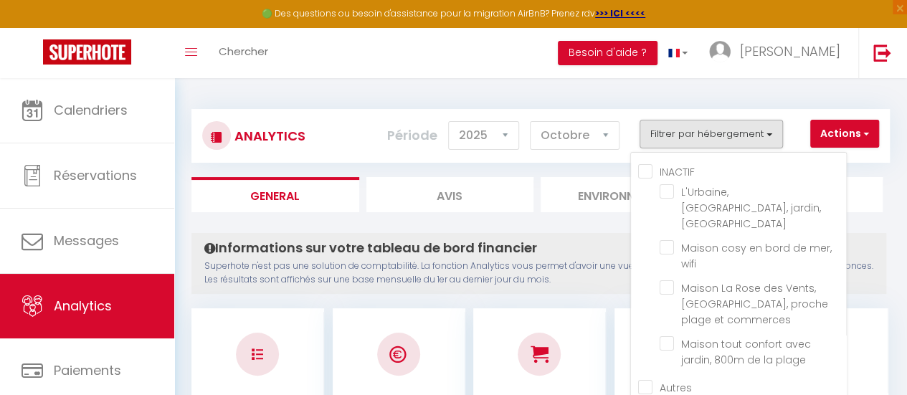
checkbox CENTRE\*jardin\*parking\*WIFI "false"
checkbox imprenable\*WIFI\*confort "false"
checkbox résidentiel "false"
checkbox rénovée "false"
checkbox \*Parking "false"
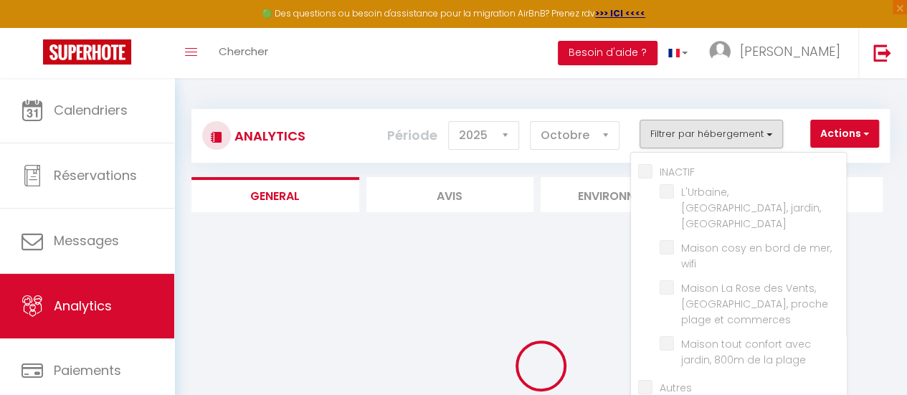
checkbox pied "false"
checkbox gratuit "false"
checkbox pied "false"
checkbox Parking "false"
checkbox CENTRE\*jardin\*parking\*WIFI "false"
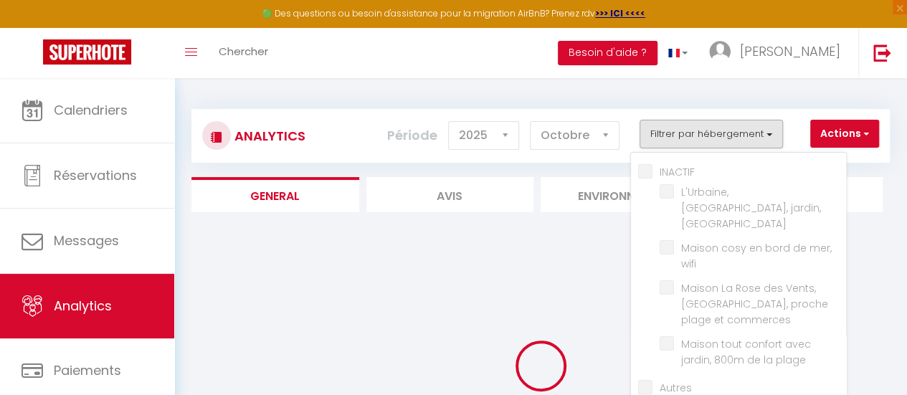
checkbox imprenable\*WIFI\*confort "false"
checkbox résidentiel "false"
checkbox rénovée "false"
checkbox \*Parking "false"
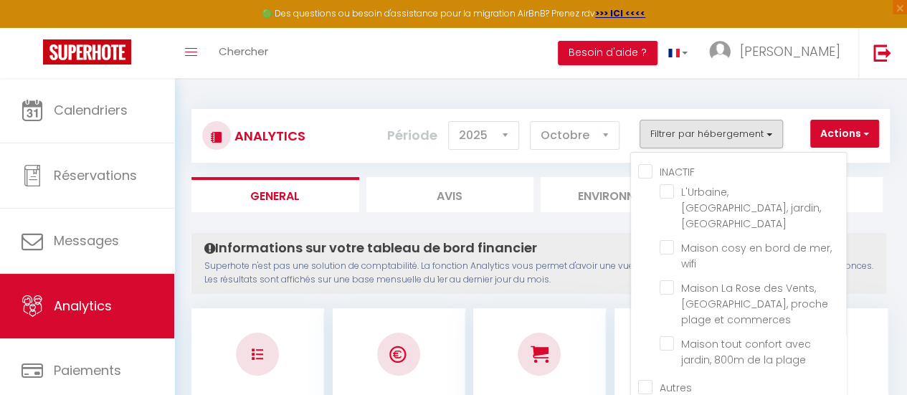
click at [601, 243] on h4 "Informations sur votre tableau de bord financier" at bounding box center [538, 248] width 669 height 16
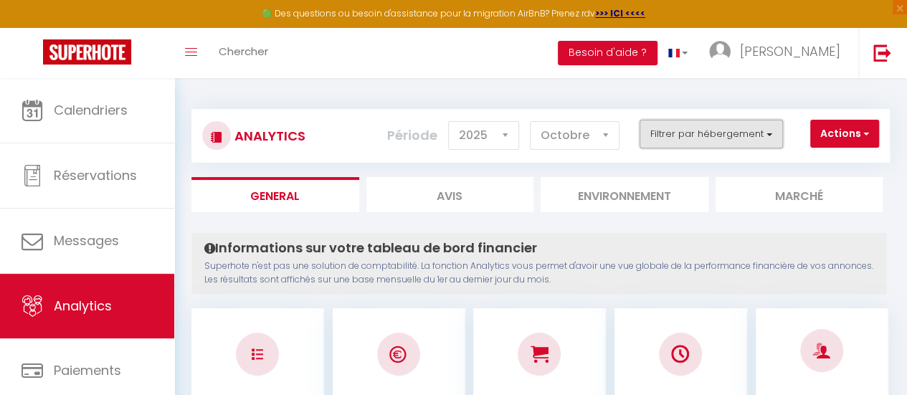
click at [729, 132] on button "Filtrer par hébergement" at bounding box center [711, 134] width 143 height 29
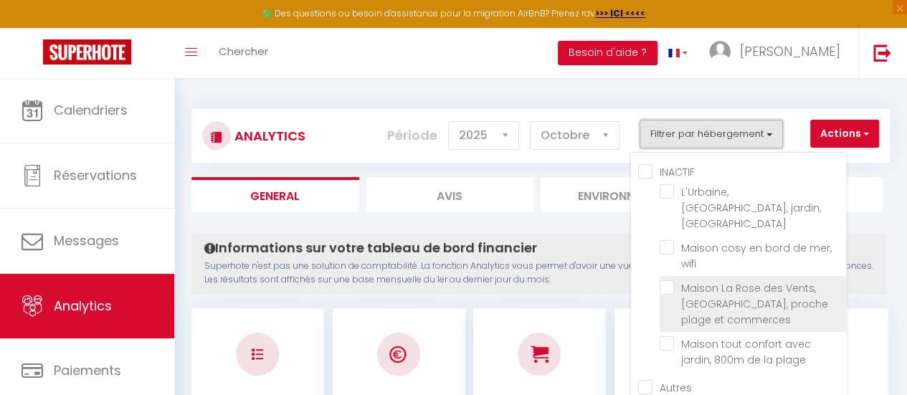
scroll to position [34, 0]
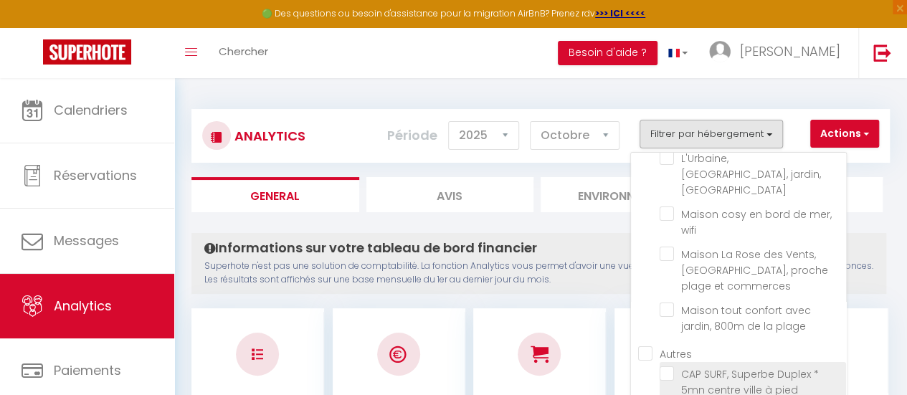
click at [674, 366] on pied "checkbox" at bounding box center [753, 373] width 186 height 14
checkbox pied "true"
checkbox gratuit "false"
checkbox pied "false"
checkbox Parking "false"
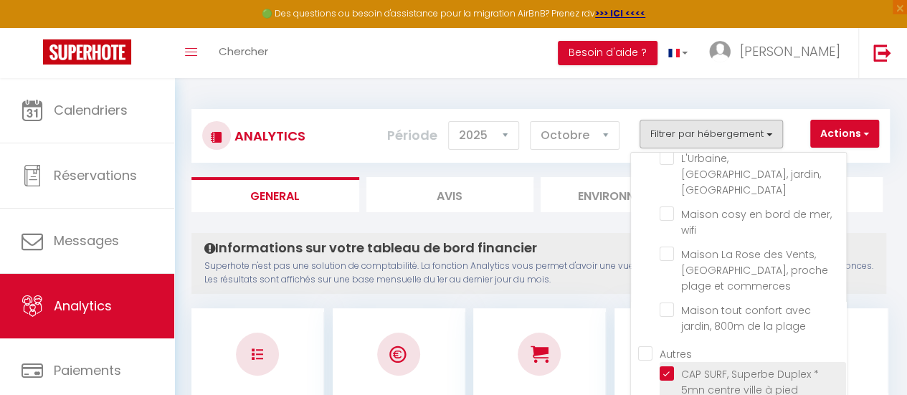
checkbox CENTRE\*jardin\*parking\*WIFI "false"
checkbox imprenable\*WIFI\*confort "false"
checkbox résidentiel "false"
checkbox rénovée "false"
checkbox \*Parking "false"
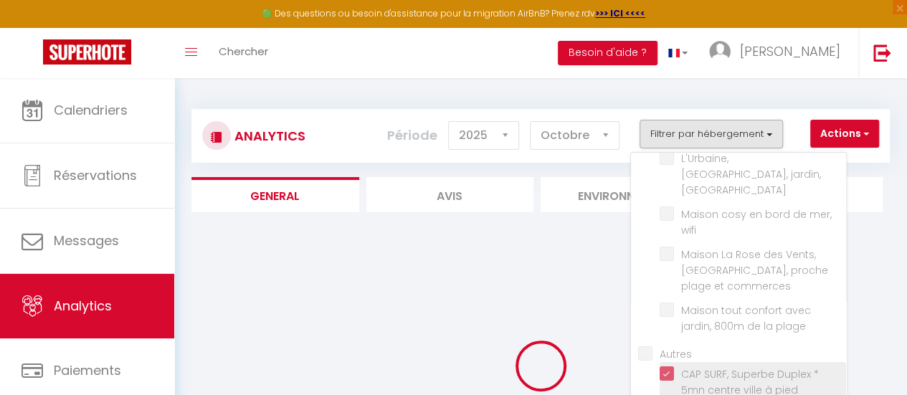
checkbox gratuit "false"
checkbox pied "false"
checkbox Parking "false"
checkbox CENTRE\*jardin\*parking\*WIFI "false"
checkbox imprenable\*WIFI\*confort "false"
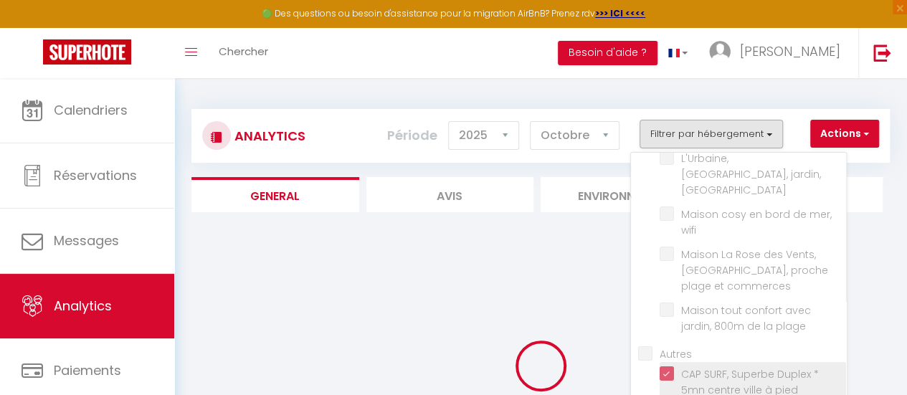
checkbox résidentiel "false"
checkbox rénovée "false"
checkbox \*Parking "false"
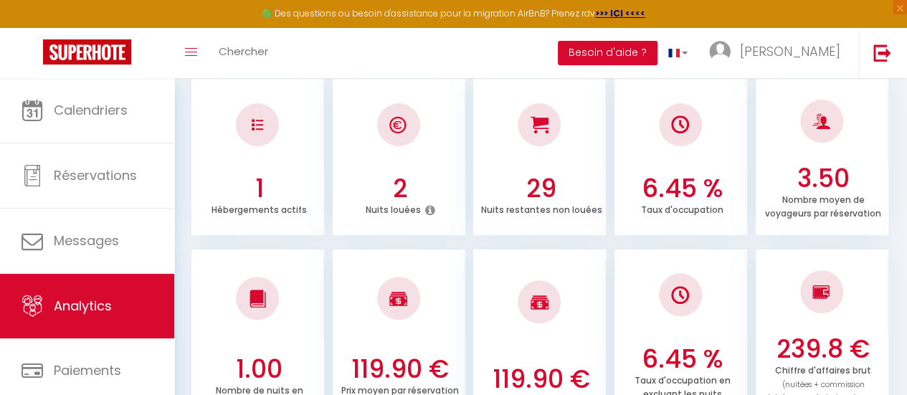
scroll to position [0, 0]
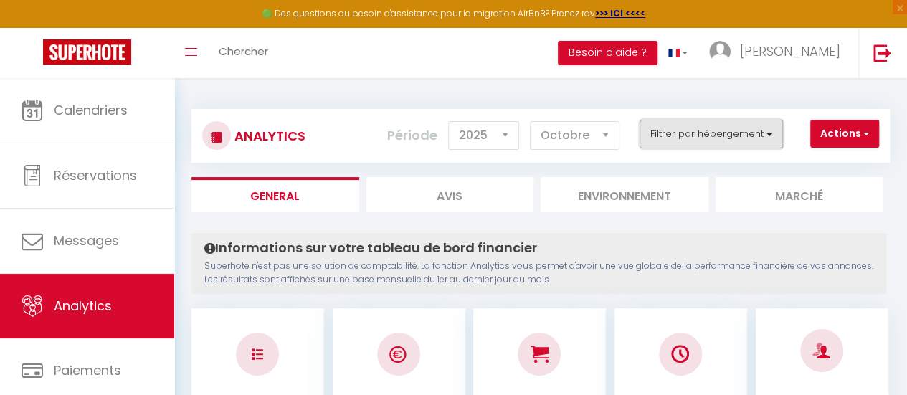
click at [739, 131] on button "Filtrer par hébergement" at bounding box center [711, 134] width 143 height 29
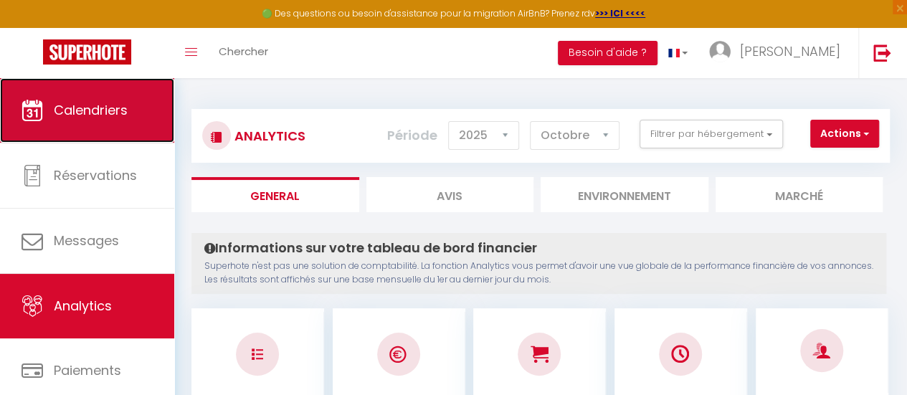
click at [115, 104] on span "Calendriers" at bounding box center [91, 110] width 74 height 18
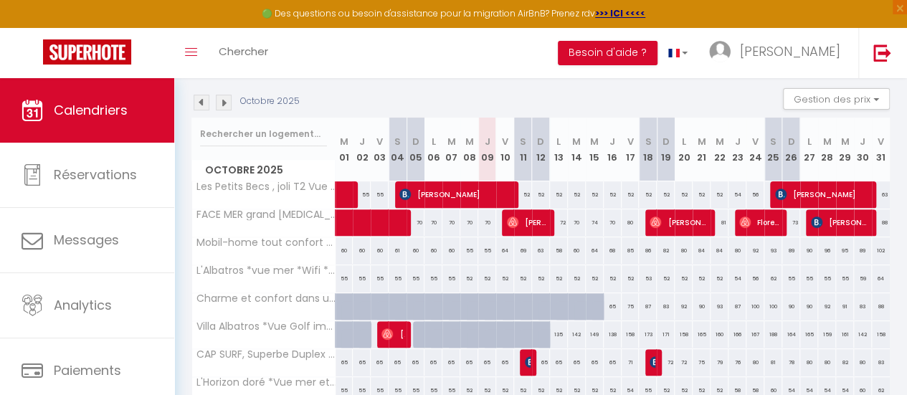
scroll to position [145, 0]
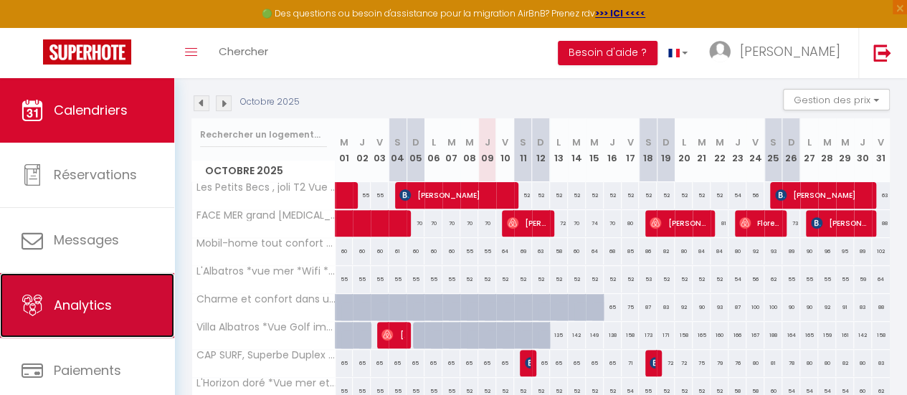
click at [78, 307] on span "Analytics" at bounding box center [83, 305] width 58 height 18
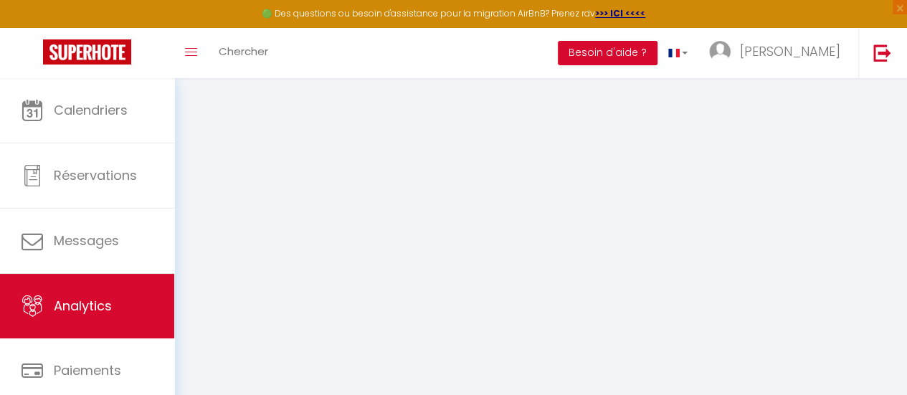
select select "2025"
select select "10"
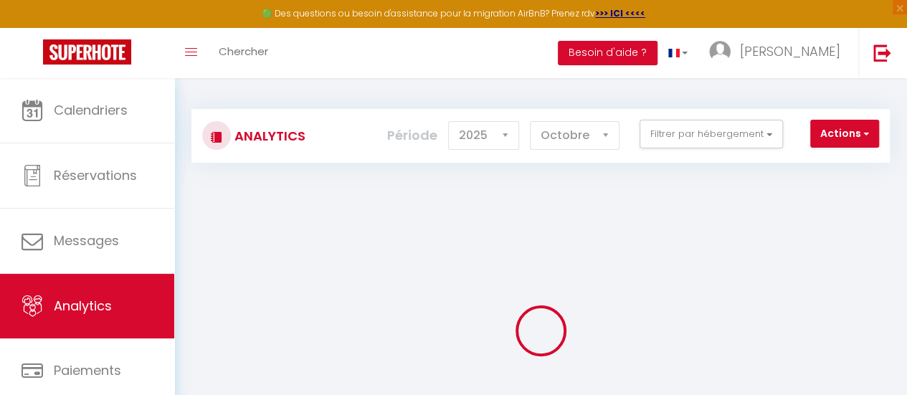
click at [699, 150] on div "Actions Génération SuperConciergerie Génération SuperAnalyzer Génération SuperE…" at bounding box center [599, 136] width 580 height 32
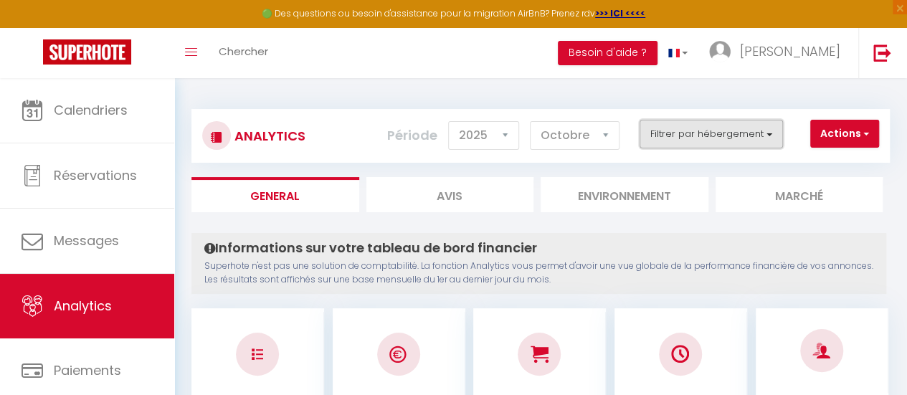
click at [676, 131] on button "Filtrer par hébergement" at bounding box center [711, 134] width 143 height 29
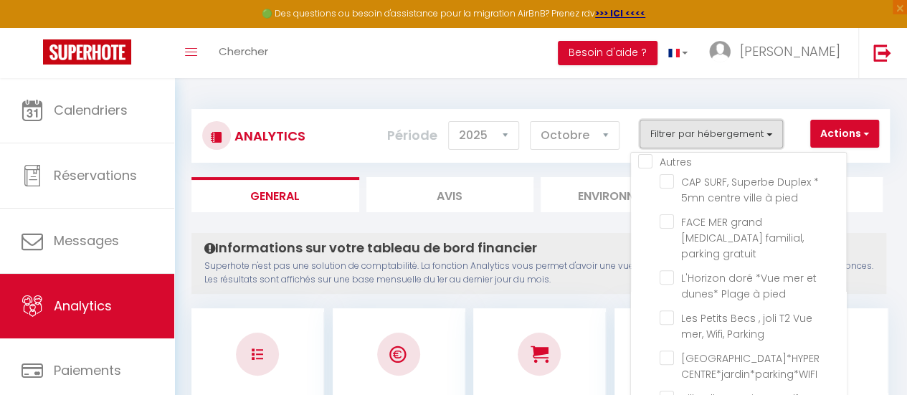
scroll to position [225, 0]
checkbox résidentiel "true"
checkbox WiFi "false"
checkbox wifi "false"
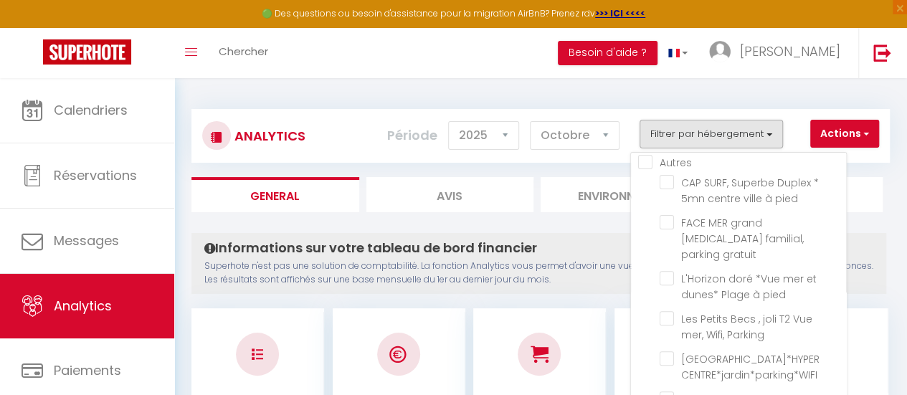
checkbox commerces "false"
checkbox plage "false"
checkbox pied "false"
checkbox gratuit "false"
click at [577, 332] on div at bounding box center [539, 354] width 133 height 85
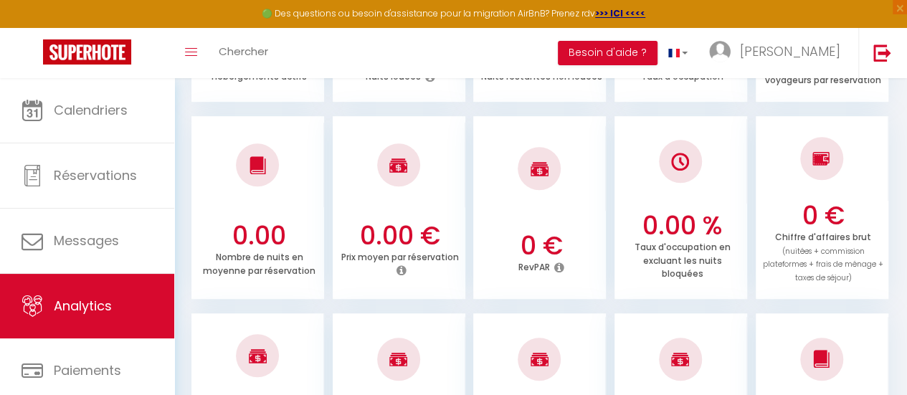
scroll to position [0, 0]
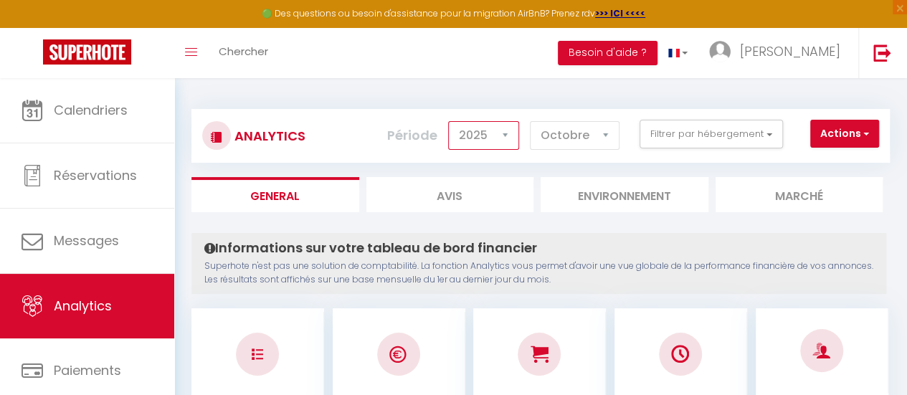
click at [517, 130] on select "2014 2015 2016 2017 2018 2019 2020 2021 2022 2023 2024 2025 2026 2027" at bounding box center [483, 135] width 71 height 29
click at [453, 121] on select "2014 2015 2016 2017 2018 2019 2020 2021 2022 2023 2024 2025 2026 2027" at bounding box center [483, 135] width 71 height 29
click at [609, 239] on div "Informations sur votre tableau de bord financier Superhote n'est pas une soluti…" at bounding box center [538, 263] width 695 height 61
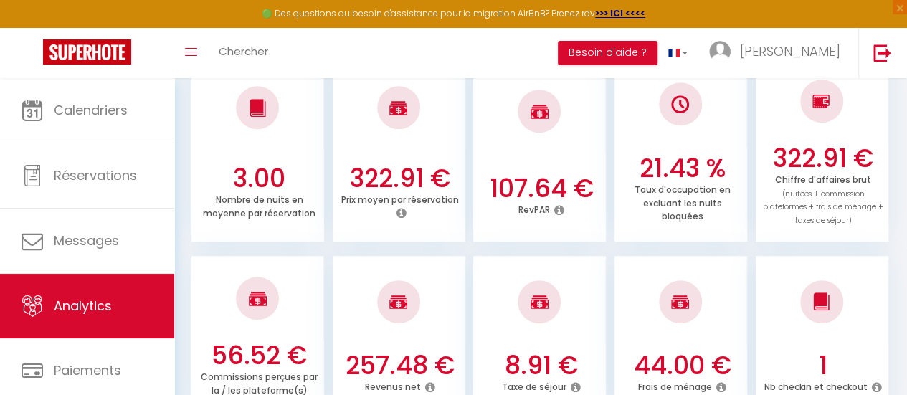
scroll to position [419, 0]
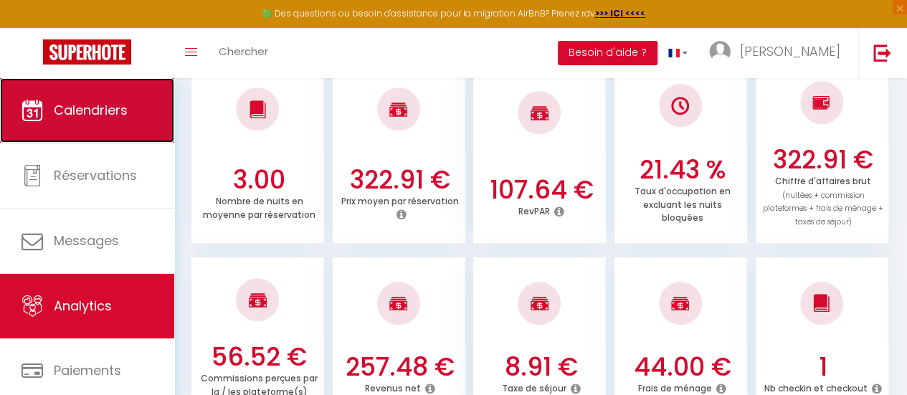
click at [115, 129] on link "Calendriers" at bounding box center [87, 110] width 174 height 65
